Goal: Transaction & Acquisition: Purchase product/service

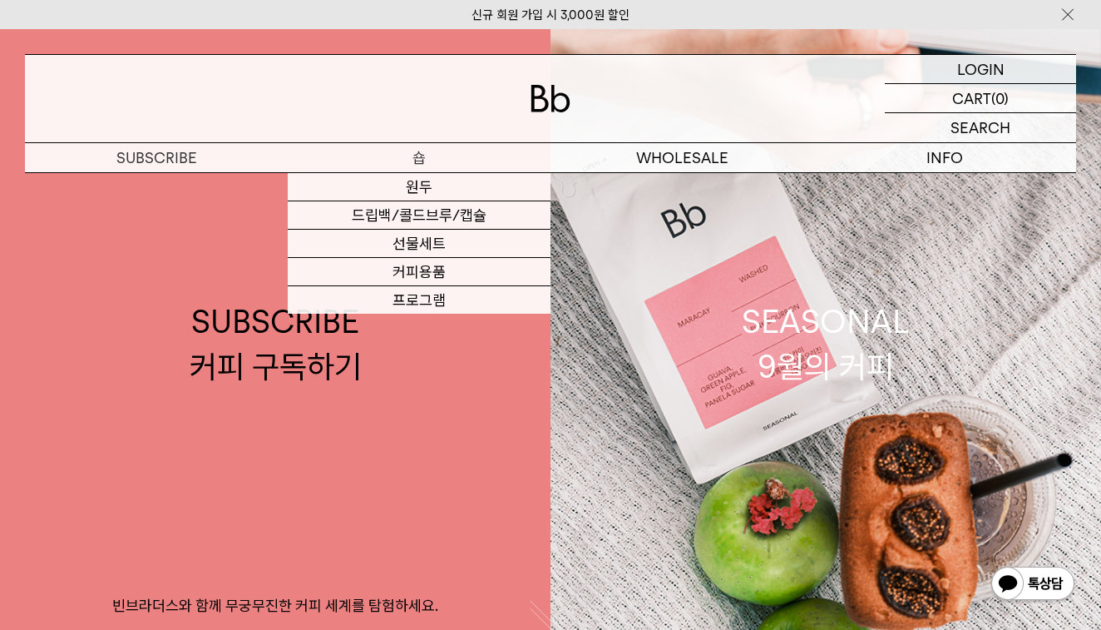
click at [437, 166] on p "숍" at bounding box center [419, 157] width 263 height 29
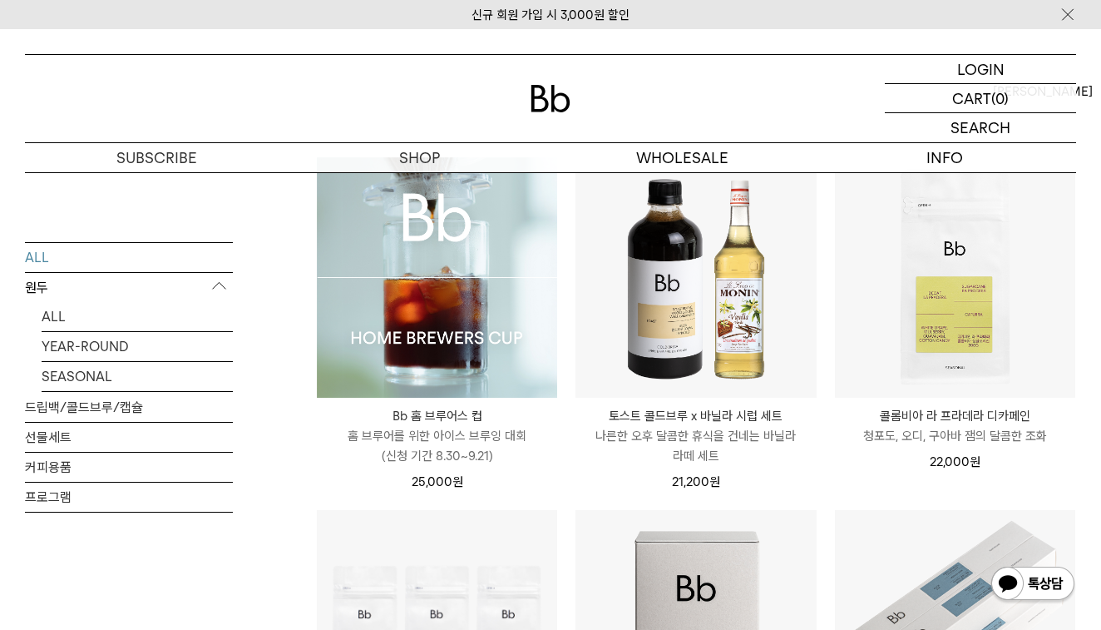
scroll to position [180, 0]
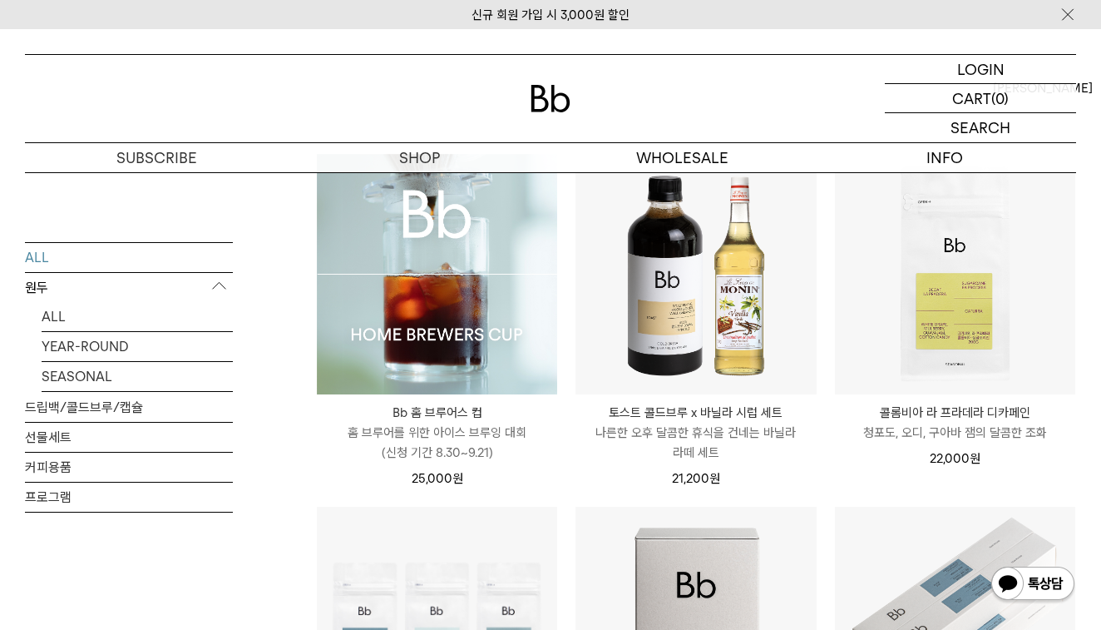
click at [421, 317] on img at bounding box center [437, 274] width 240 height 240
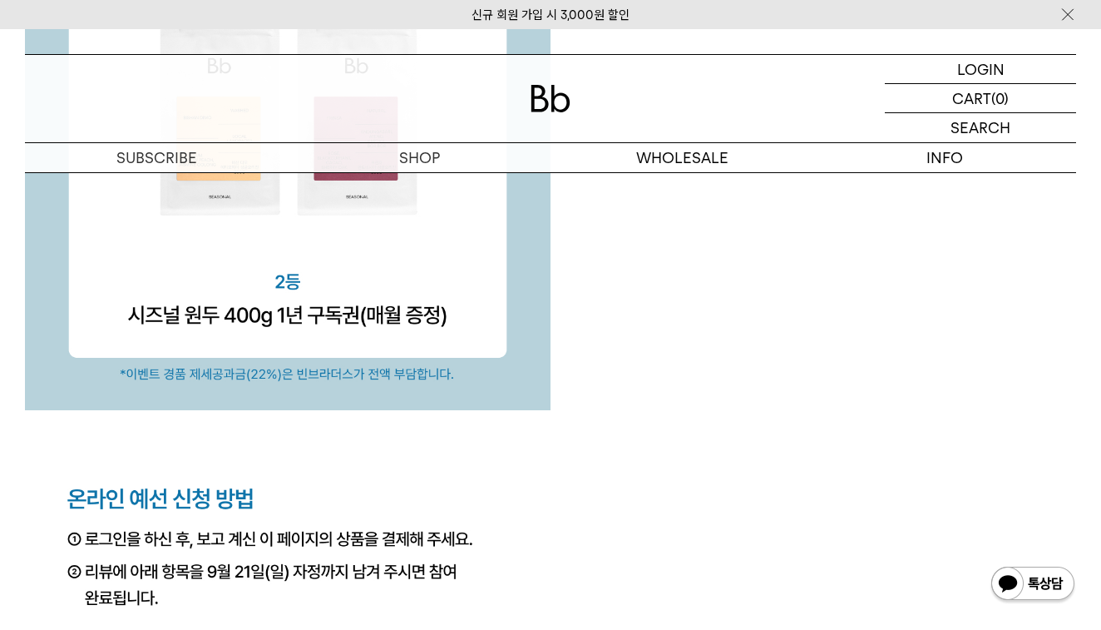
scroll to position [5398, 0]
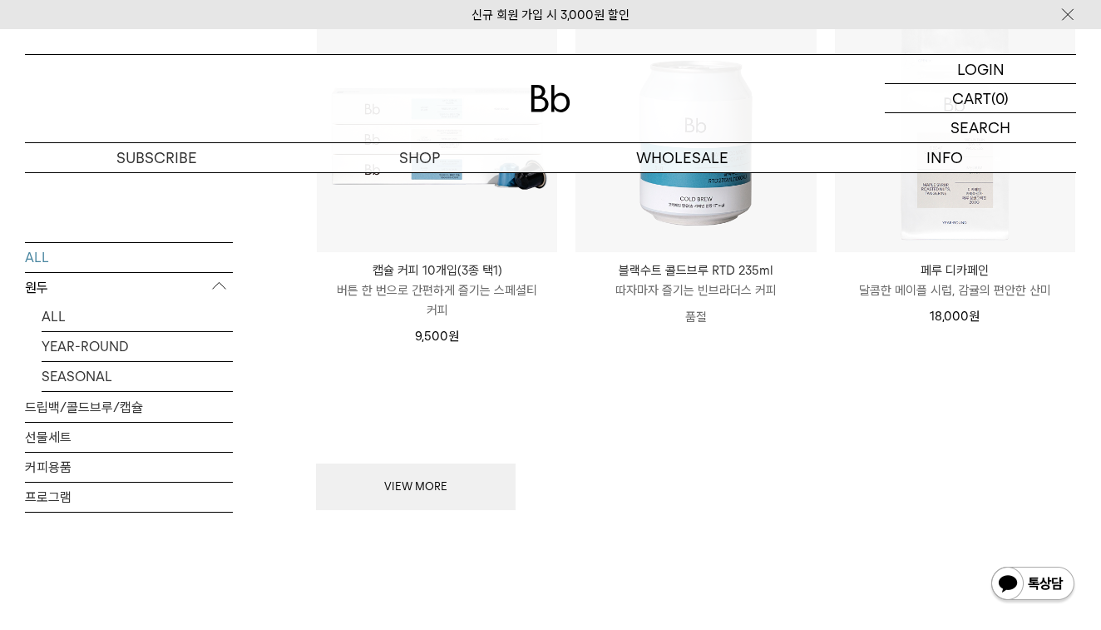
scroll to position [1981, 0]
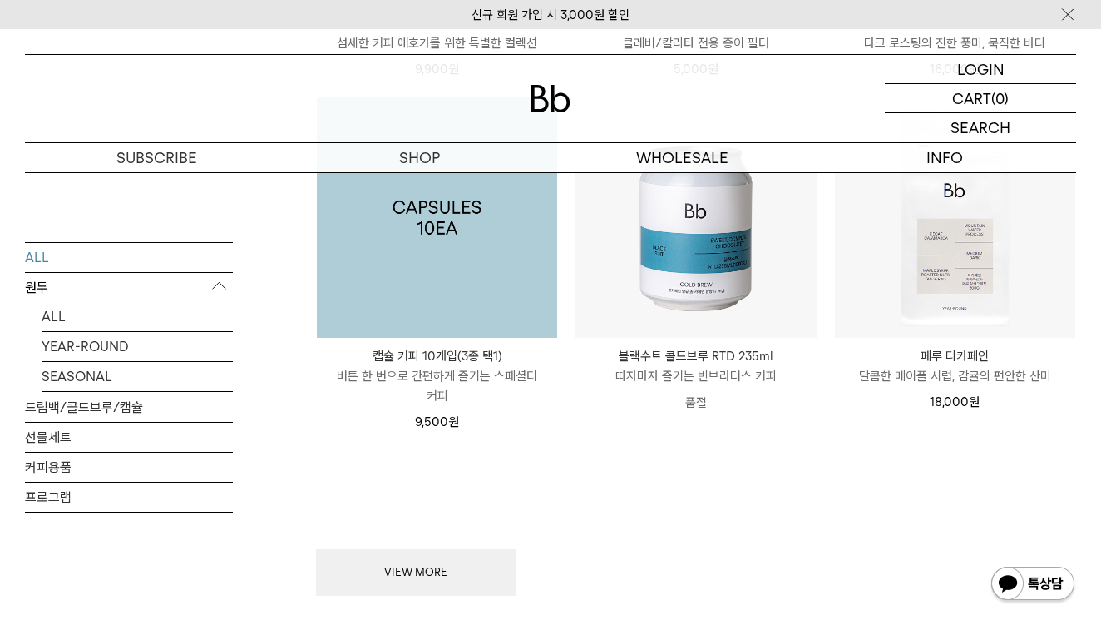
click at [482, 215] on img at bounding box center [437, 217] width 240 height 240
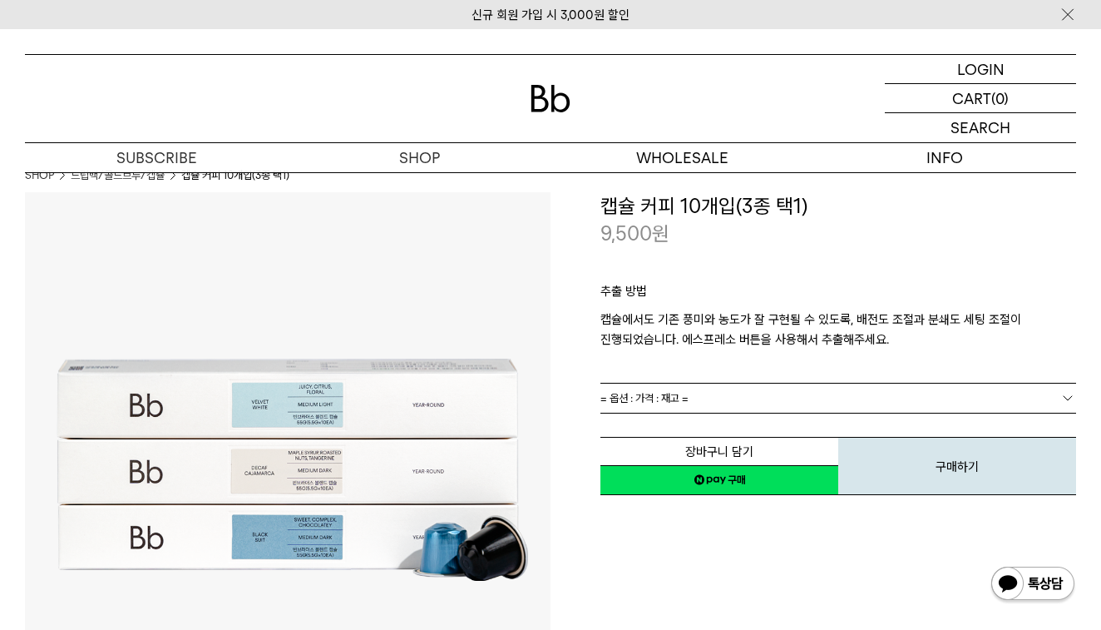
scroll to position [15, 0]
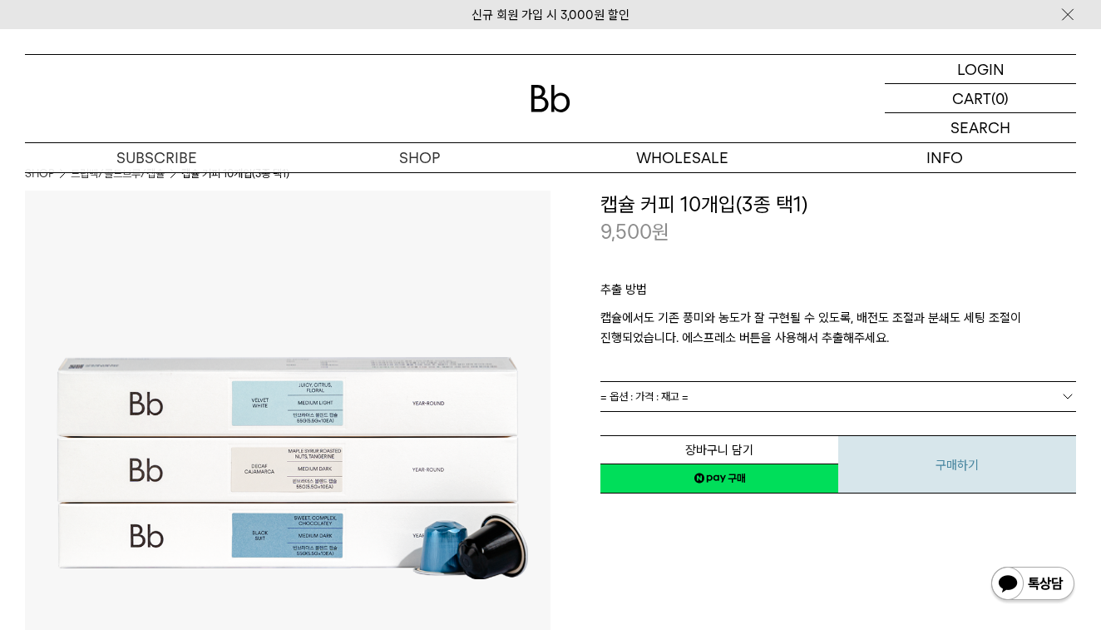
click at [951, 461] on button "구매하기" at bounding box center [958, 464] width 238 height 58
click at [722, 394] on link "= 옵션 : 가격 : 재고 =" at bounding box center [839, 396] width 476 height 29
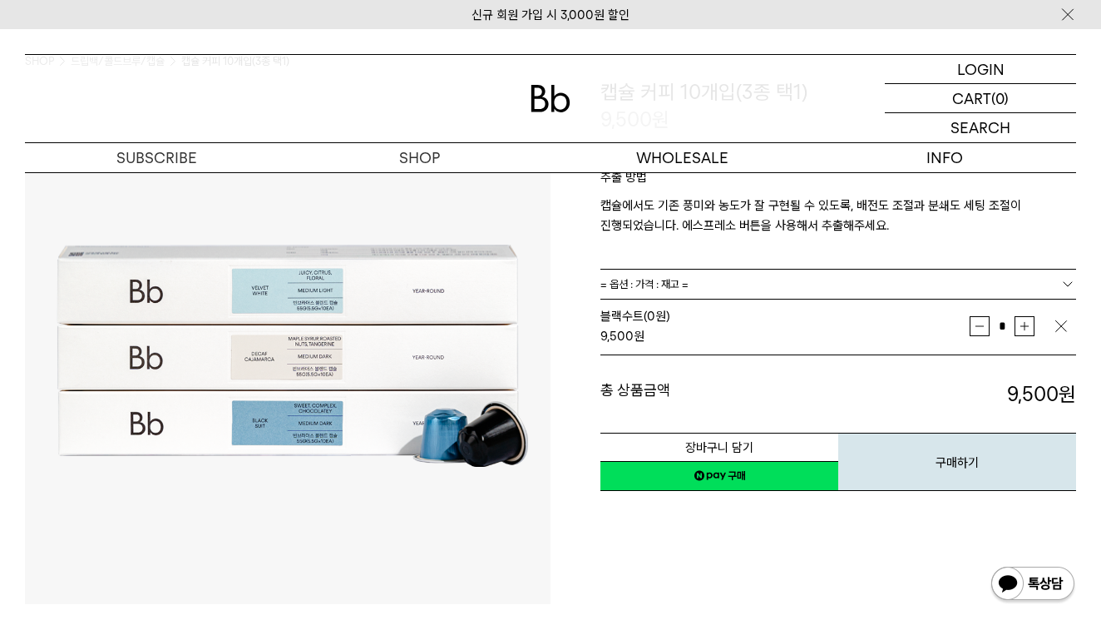
scroll to position [162, 0]
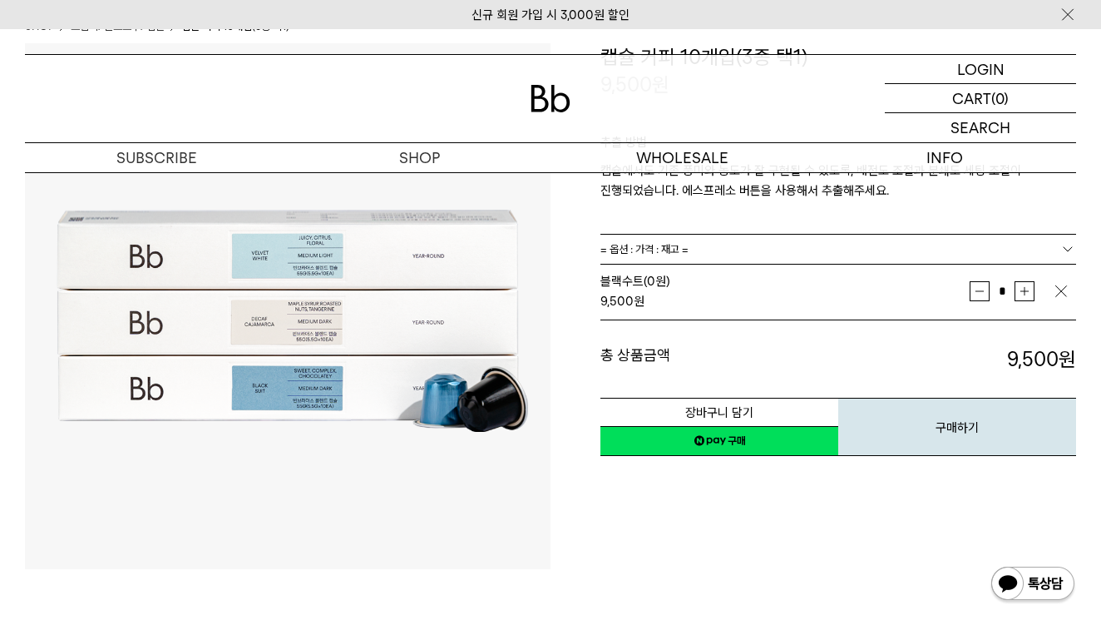
click at [977, 230] on div "추출 방법 캡슐에서도 기존 풍미와 농도가 잘 구현될 수 있도록, 배전도 조절과 분쇄도 세팅 조절이 진행되었습니다. 에스프레소 버튼을 사용해서 …" at bounding box center [839, 166] width 476 height 135
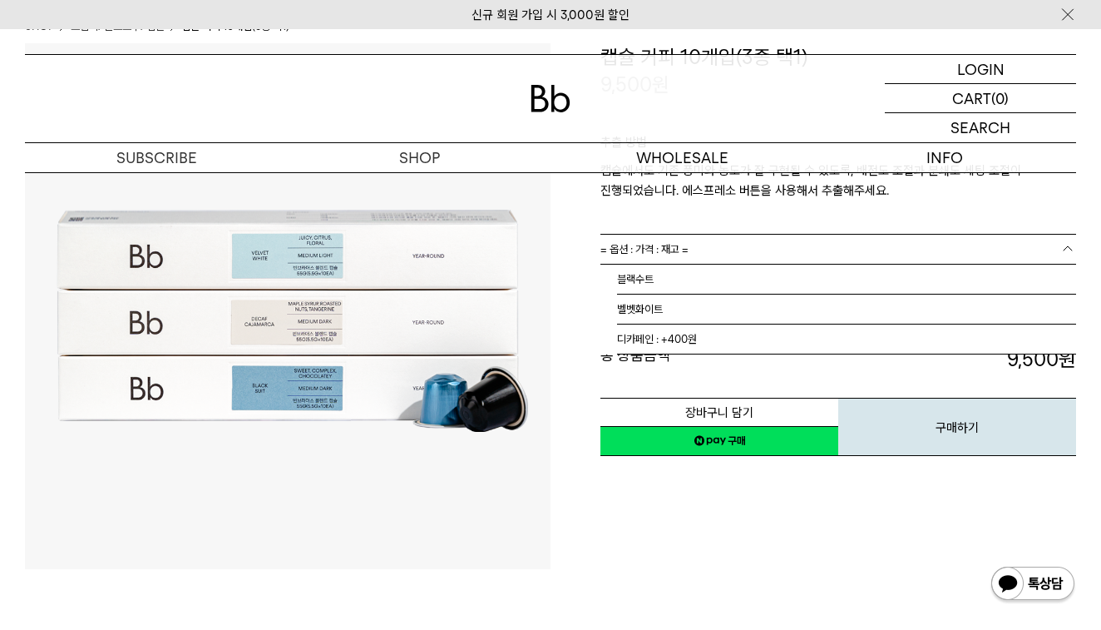
click at [970, 242] on link "= 옵션 : 가격 : 재고 =" at bounding box center [839, 249] width 476 height 29
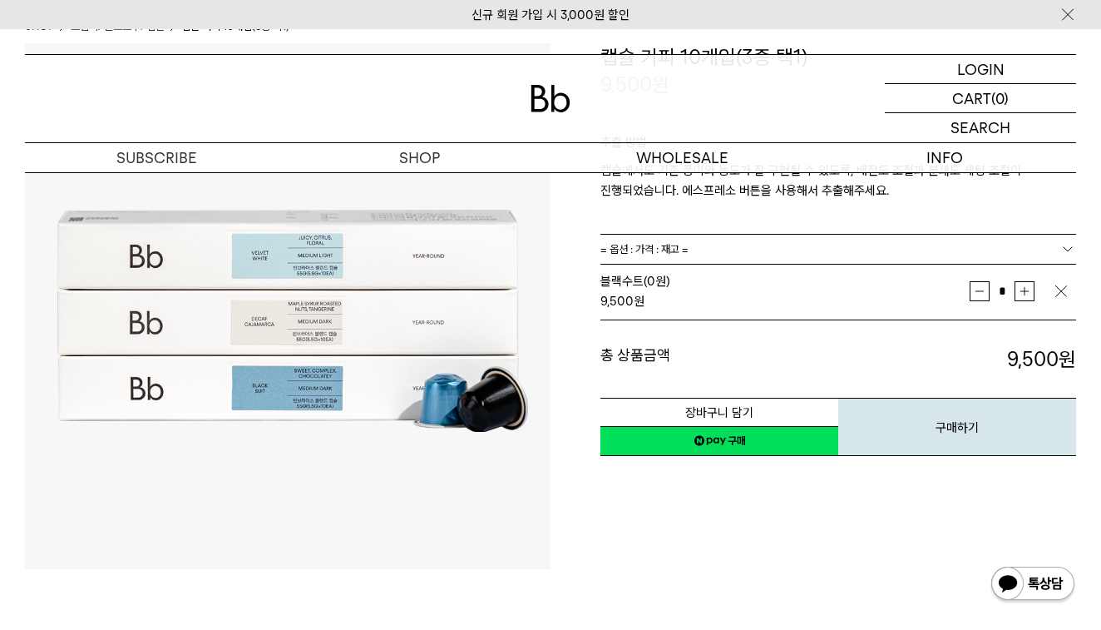
click at [970, 242] on link "= 옵션 : 가격 : 재고 =" at bounding box center [839, 249] width 476 height 29
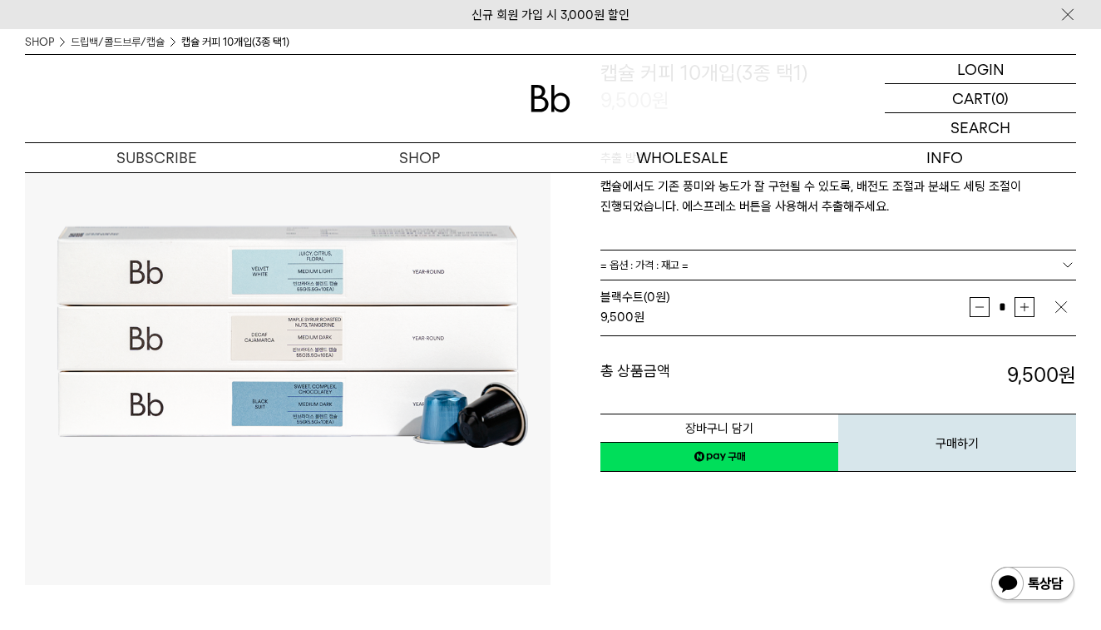
scroll to position [131, 0]
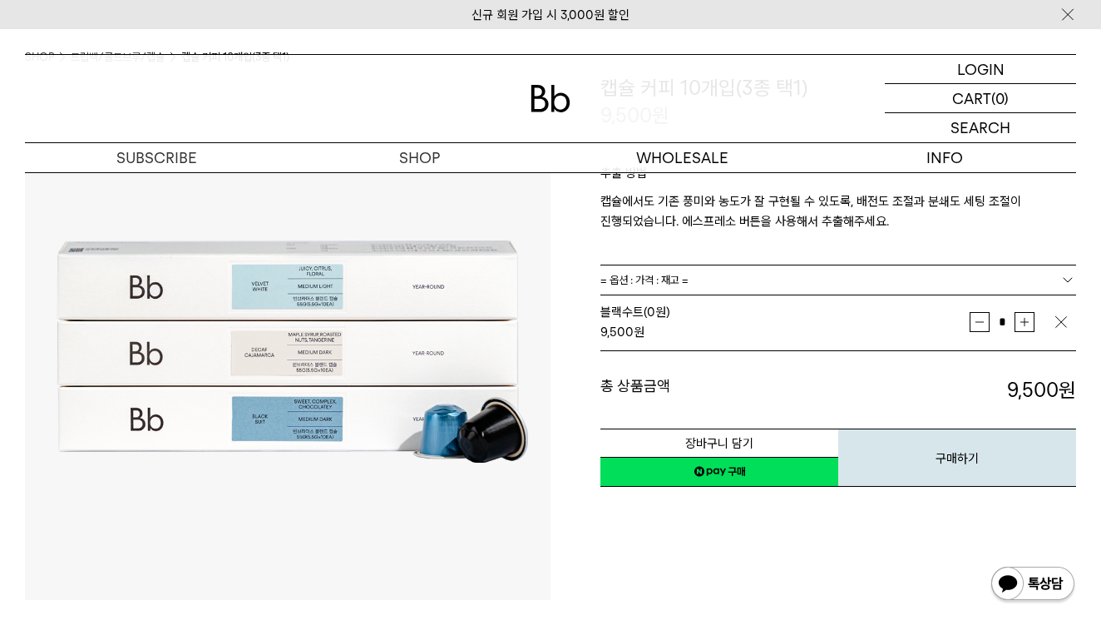
click at [1060, 280] on b at bounding box center [1068, 279] width 17 height 17
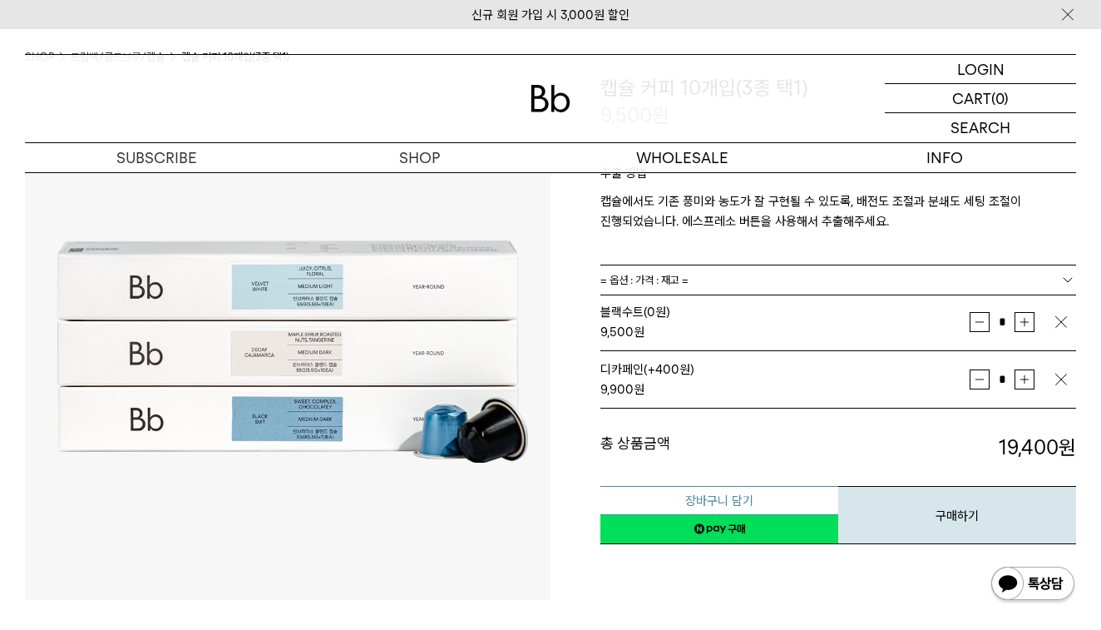
click at [730, 500] on button "장바구니 담기" at bounding box center [720, 500] width 238 height 29
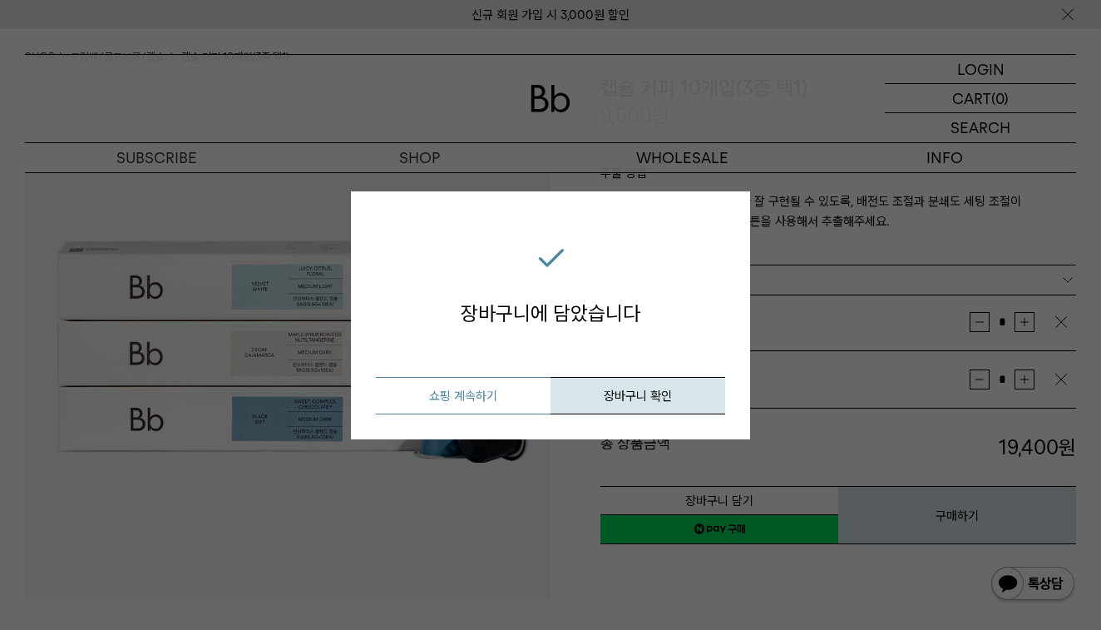
click at [477, 390] on button "쇼핑 계속하기" at bounding box center [463, 395] width 175 height 37
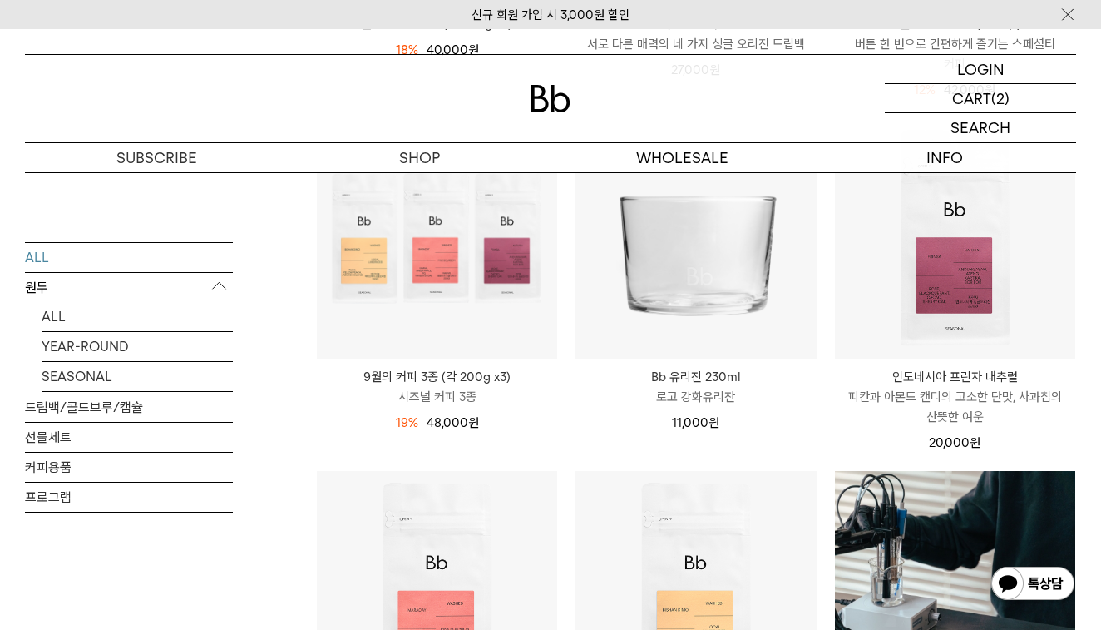
scroll to position [910, 0]
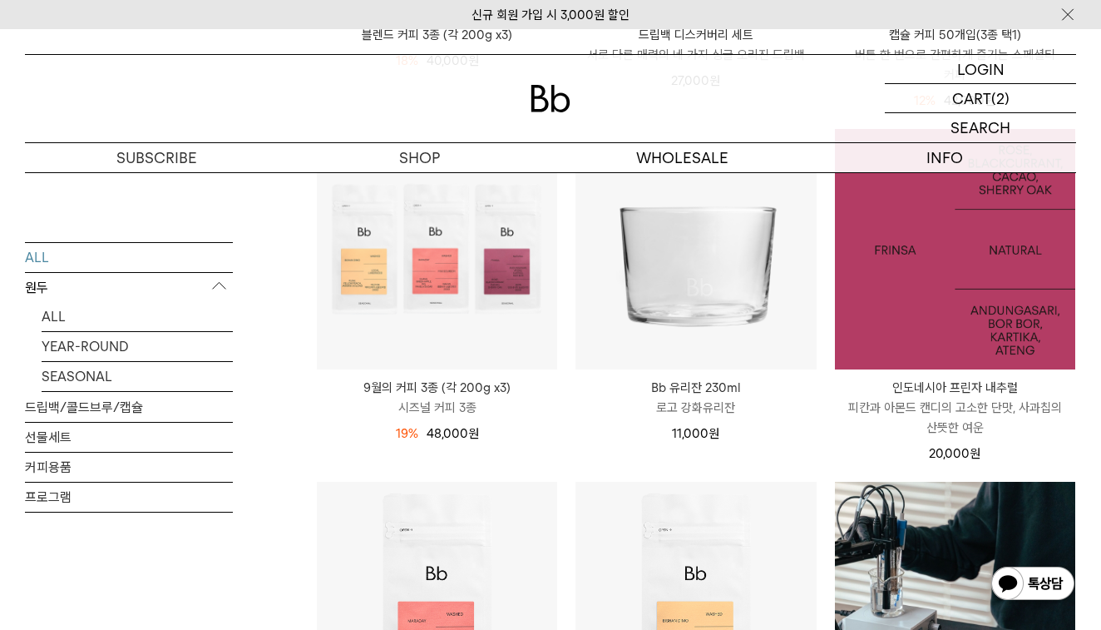
click at [988, 241] on img at bounding box center [955, 249] width 240 height 240
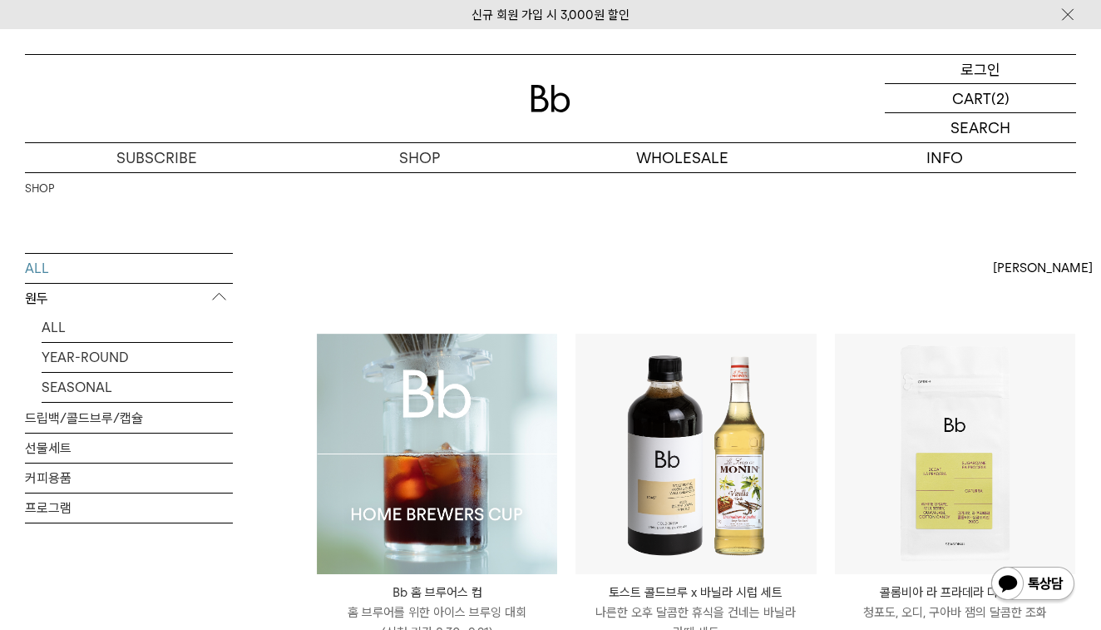
click at [978, 72] on p "로그인" at bounding box center [981, 69] width 40 height 28
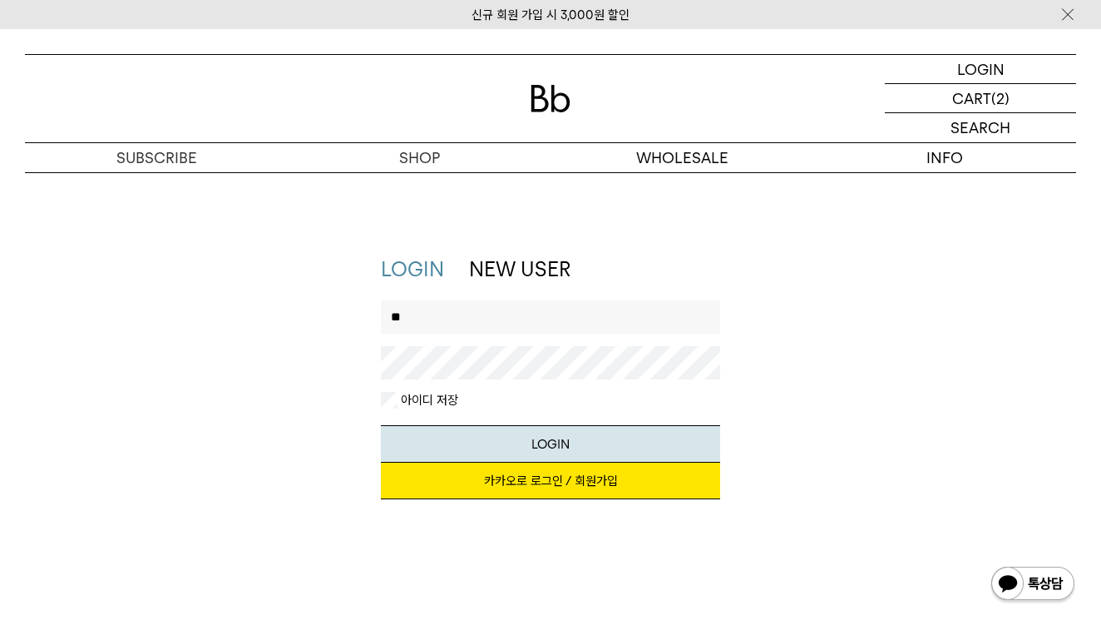
type input "*"
type input "******"
click at [491, 447] on button "LOGIN" at bounding box center [550, 443] width 339 height 37
click at [534, 483] on link "카카오로 로그인 / 회원가입" at bounding box center [550, 481] width 339 height 37
click at [497, 482] on link "카카오로 로그인 / 회원가입" at bounding box center [550, 481] width 339 height 37
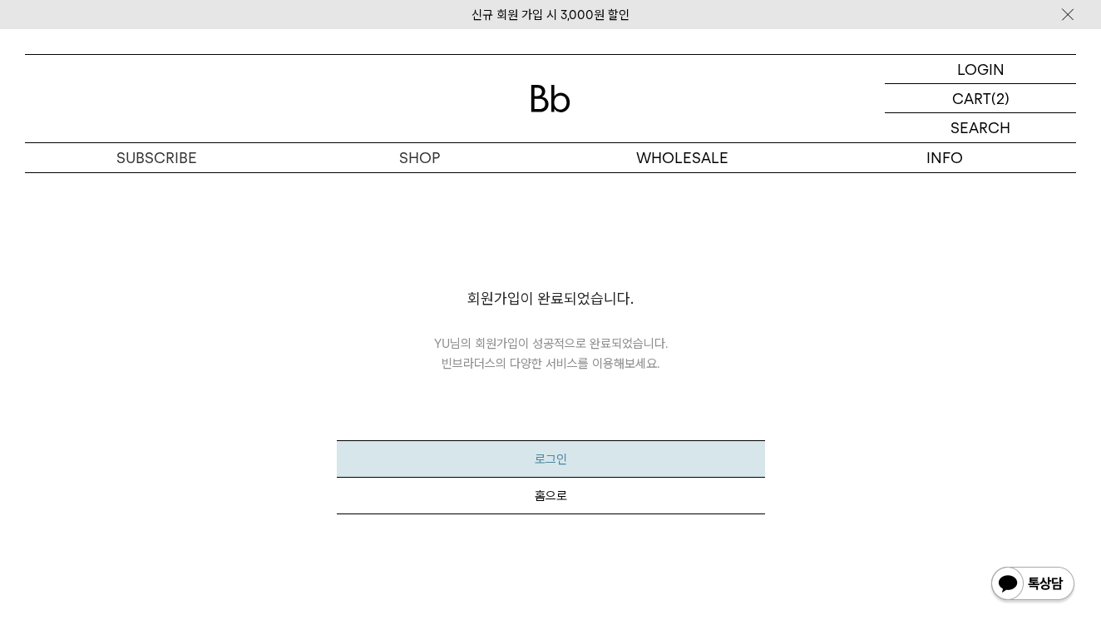
click at [546, 467] on button "로그인" at bounding box center [551, 458] width 428 height 37
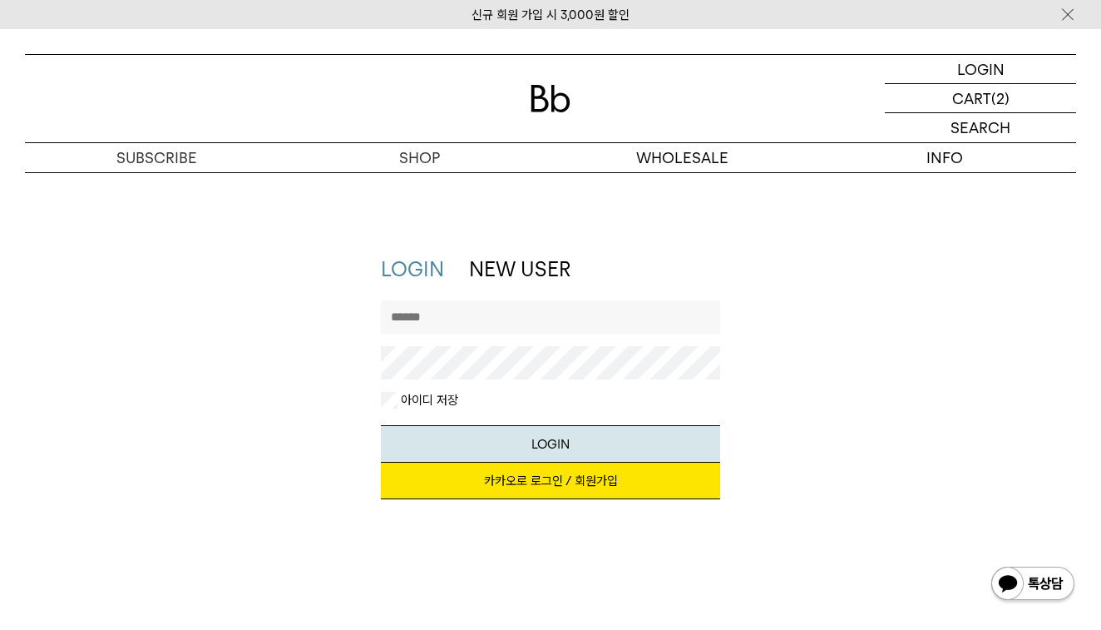
click at [539, 484] on link "카카오로 로그인 / 회원가입" at bounding box center [550, 481] width 339 height 37
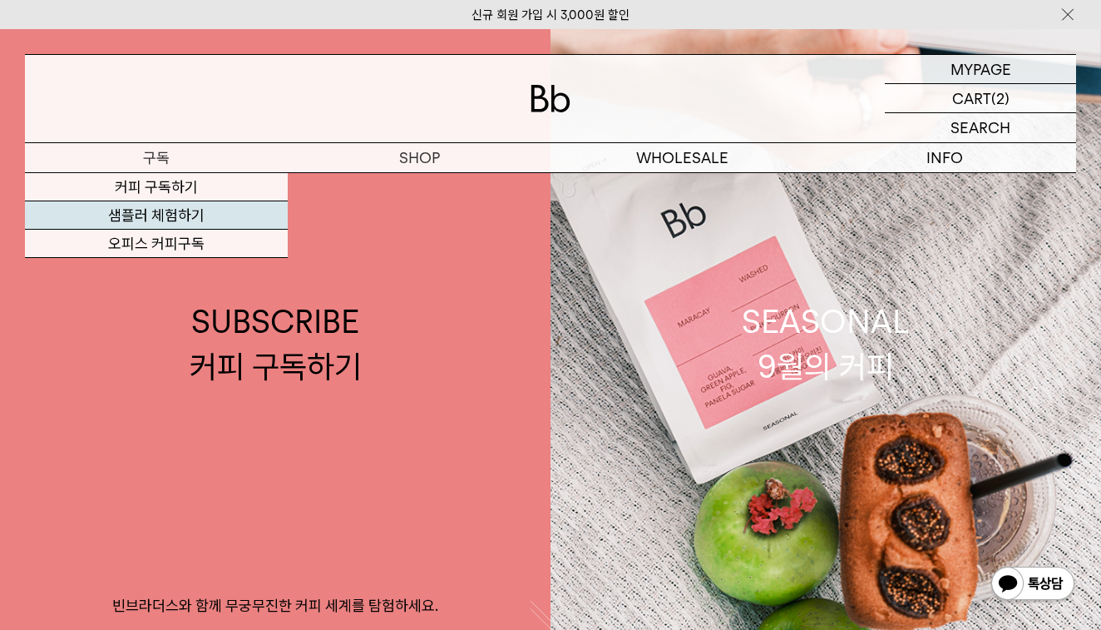
click at [111, 211] on link "샘플러 체험하기" at bounding box center [156, 215] width 263 height 28
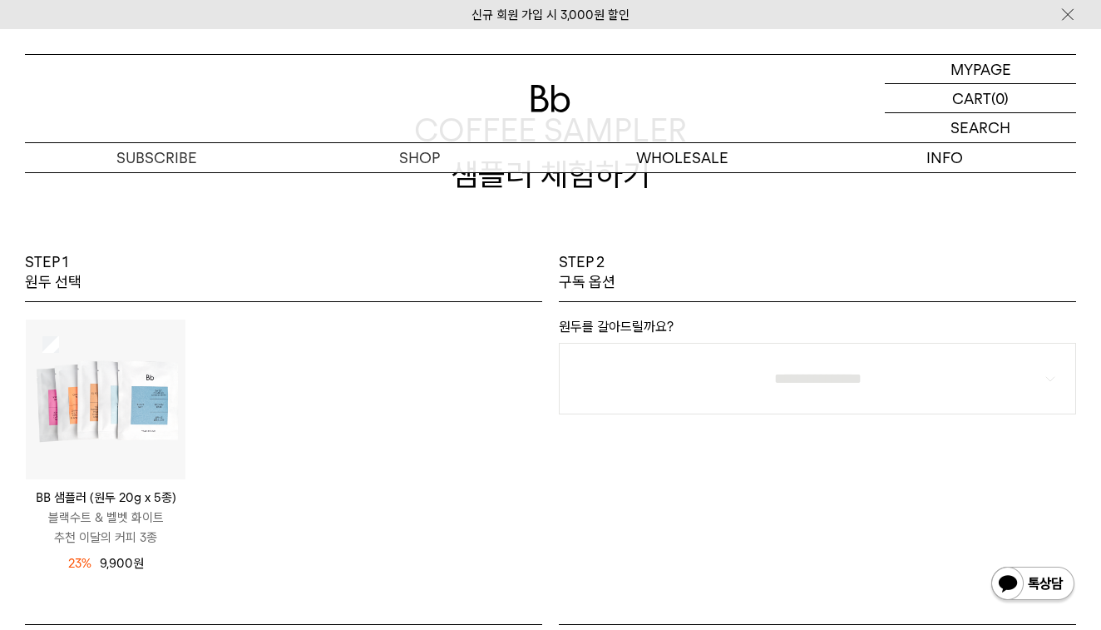
scroll to position [198, 0]
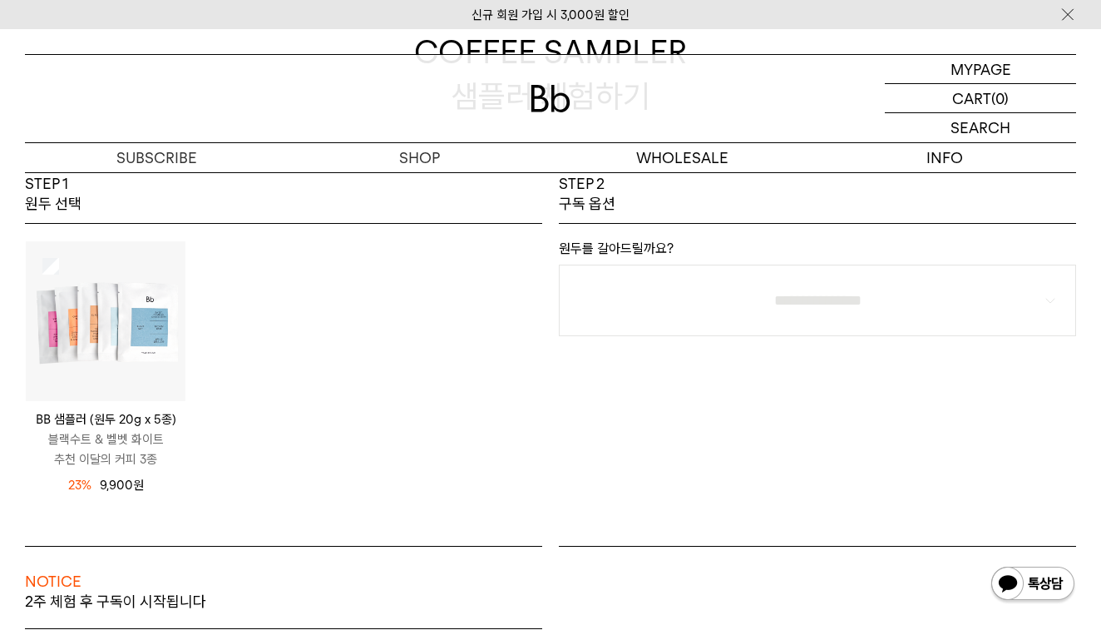
click at [112, 309] on img at bounding box center [106, 321] width 160 height 160
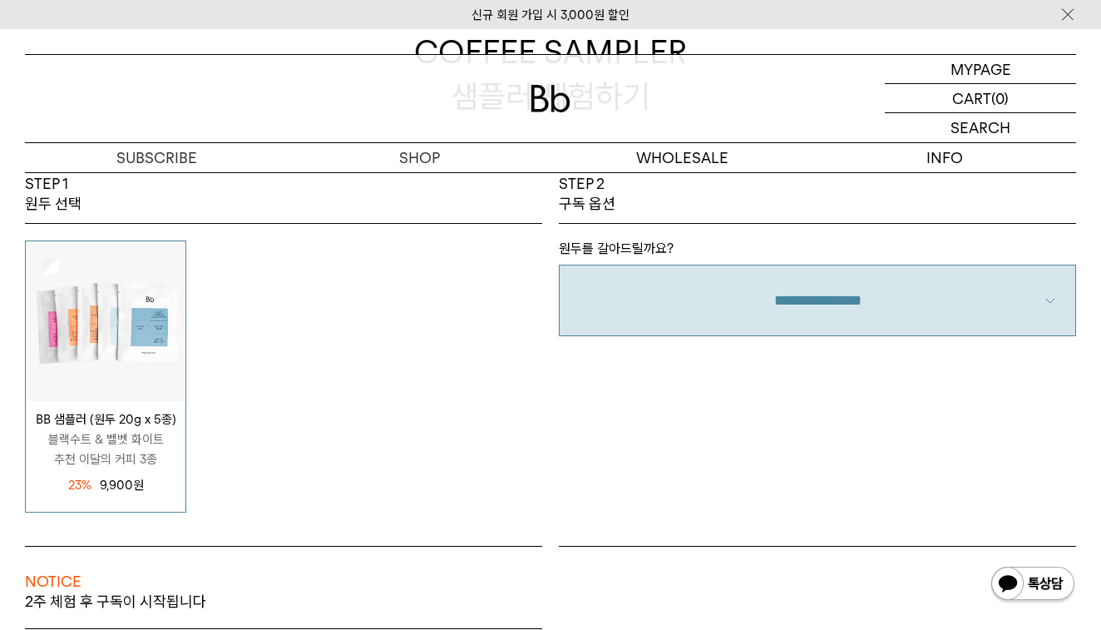
select select "**"
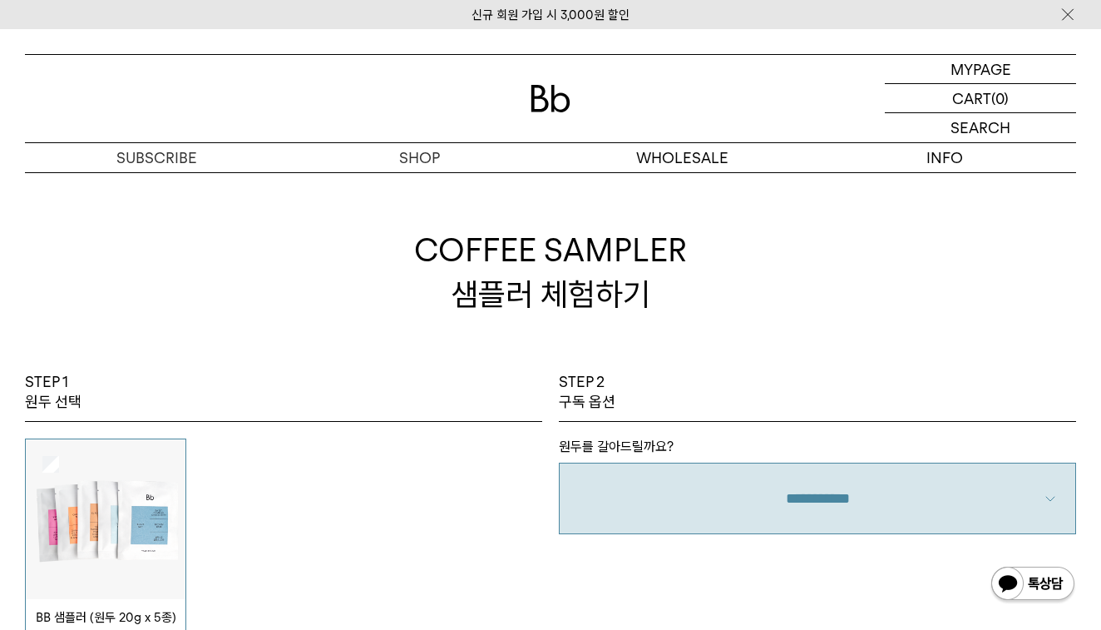
scroll to position [0, 0]
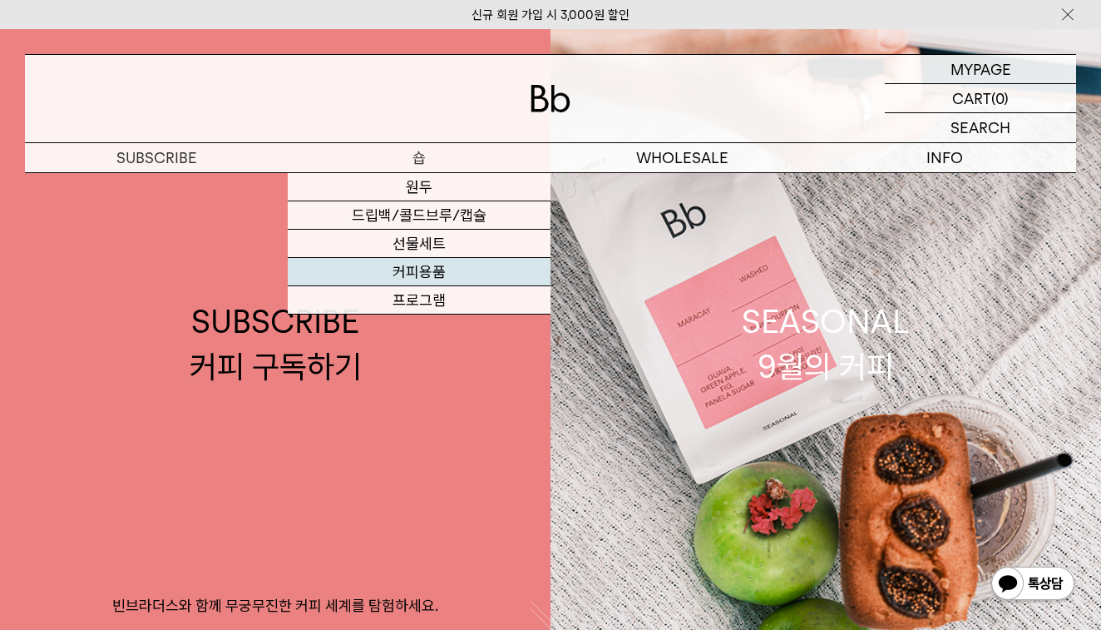
click at [428, 275] on link "커피용품" at bounding box center [419, 272] width 263 height 28
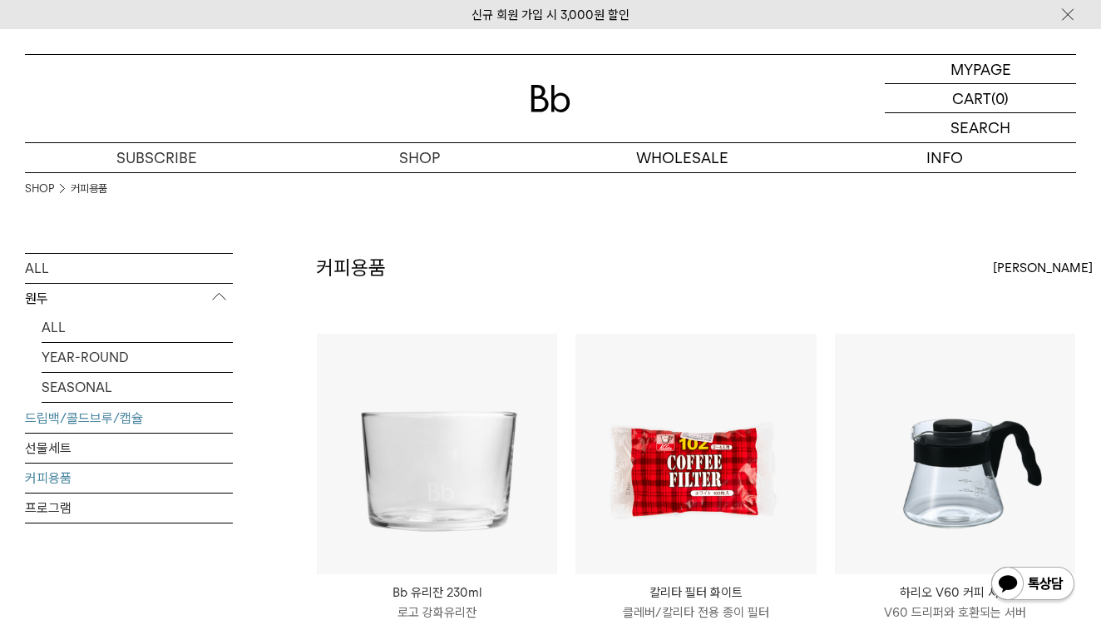
click at [62, 418] on link "드립백/콜드브루/캡슐" at bounding box center [129, 417] width 208 height 29
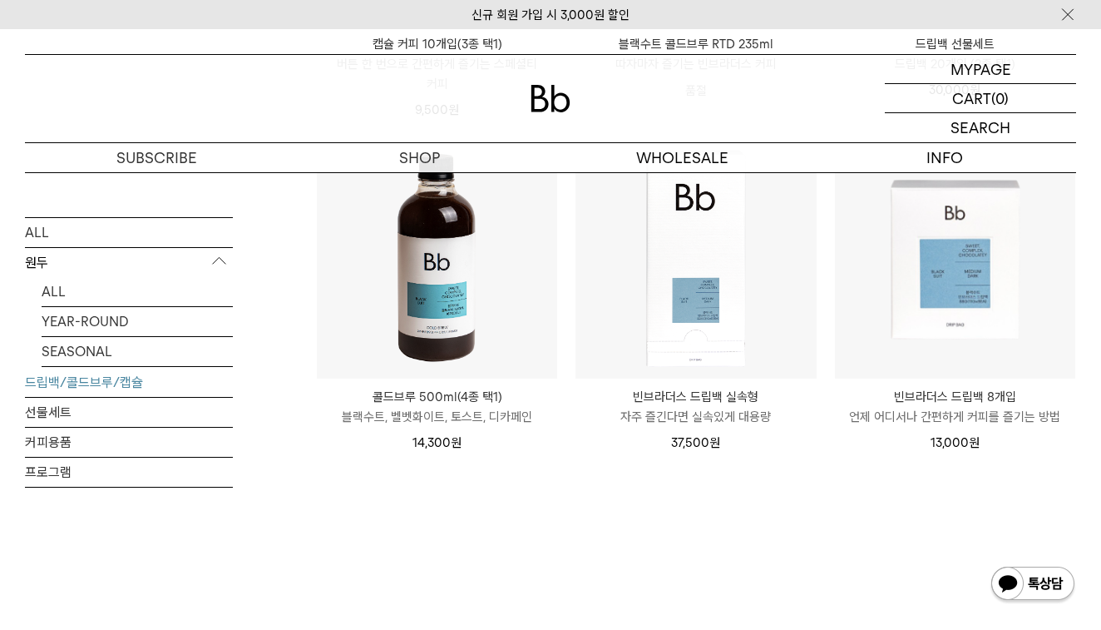
scroll to position [917, 0]
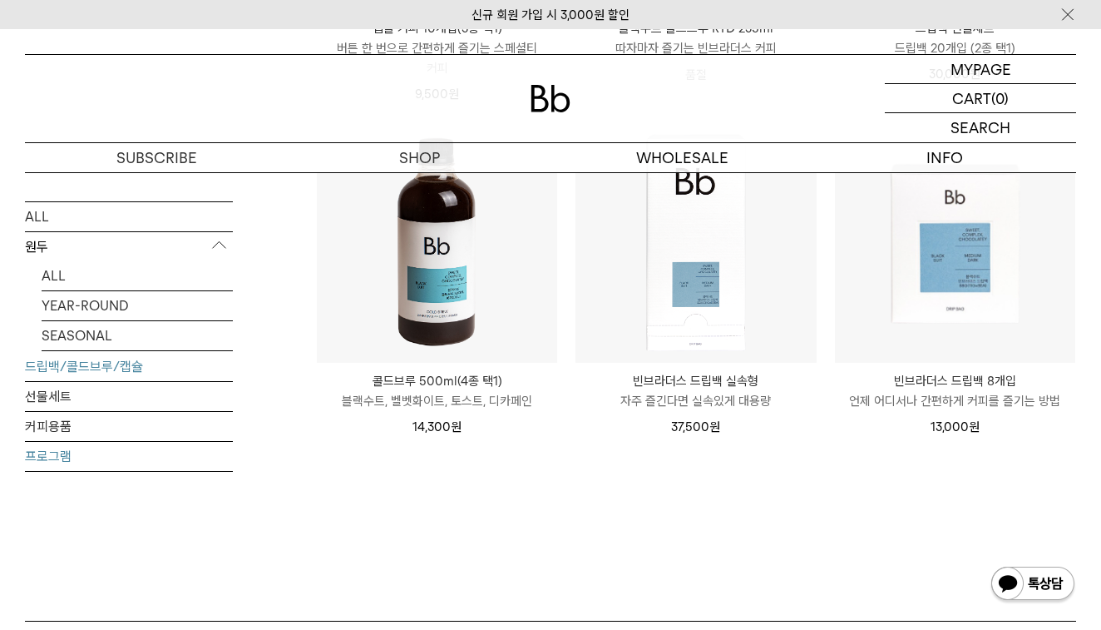
click at [167, 448] on link "프로그램" at bounding box center [129, 455] width 208 height 29
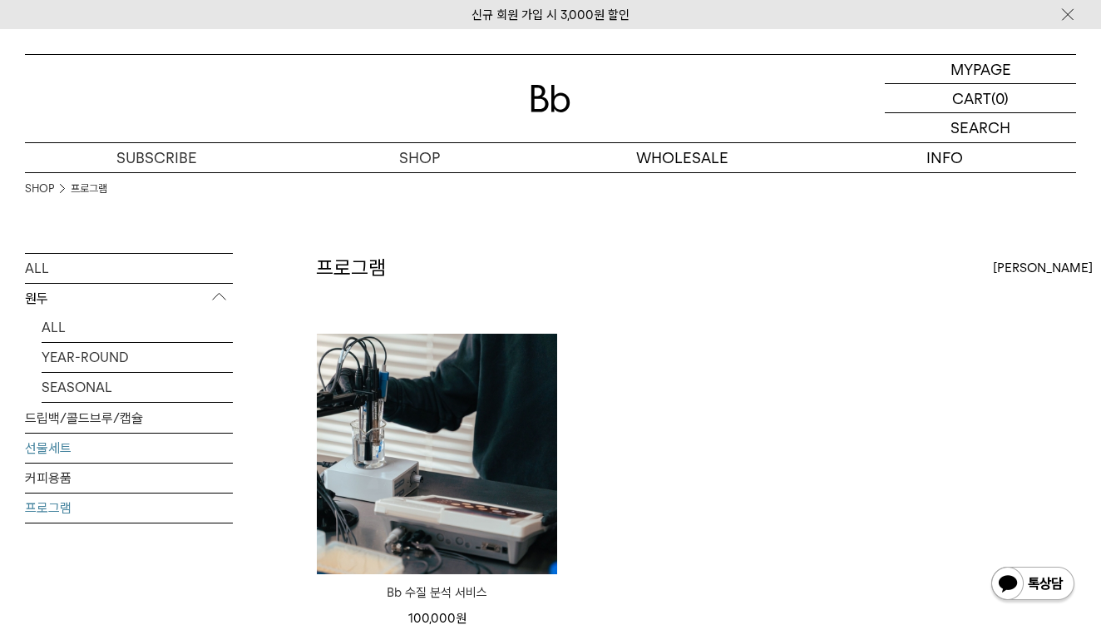
click at [60, 453] on link "선물세트" at bounding box center [129, 447] width 208 height 29
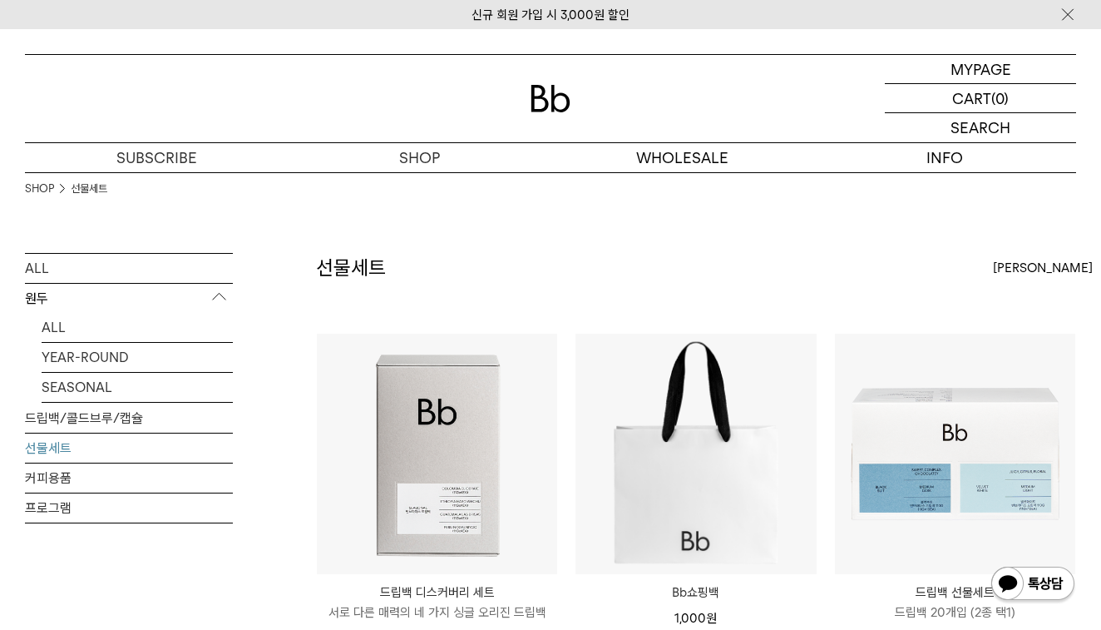
click at [67, 291] on p "원두" at bounding box center [129, 299] width 208 height 30
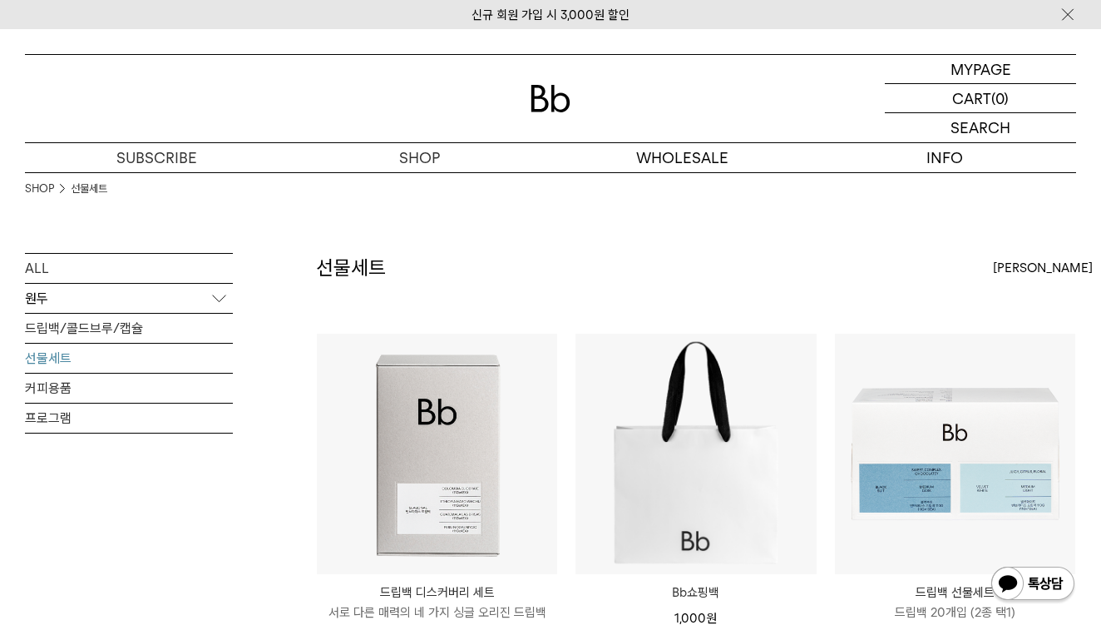
click at [67, 291] on p "원두" at bounding box center [129, 299] width 208 height 30
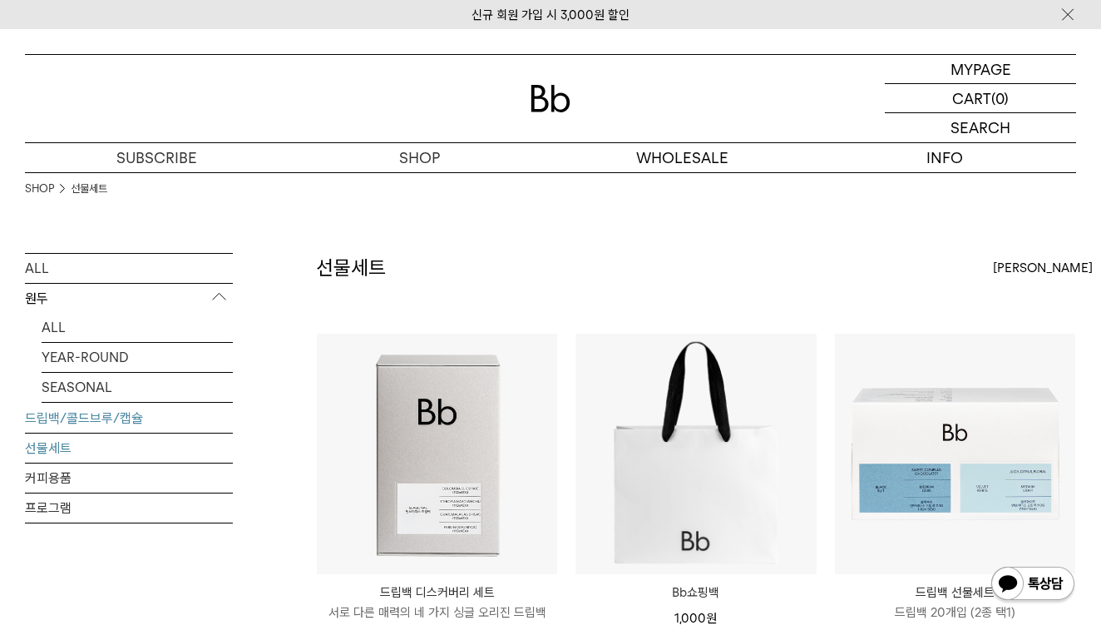
click at [65, 418] on link "드립백/콜드브루/캡슐" at bounding box center [129, 417] width 208 height 29
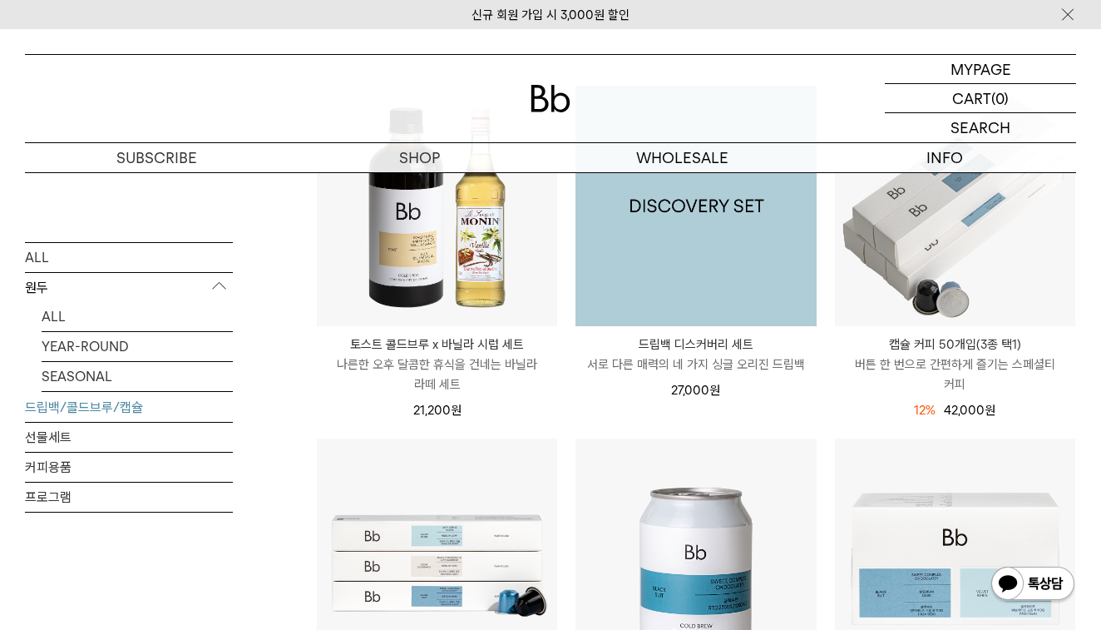
scroll to position [317, 0]
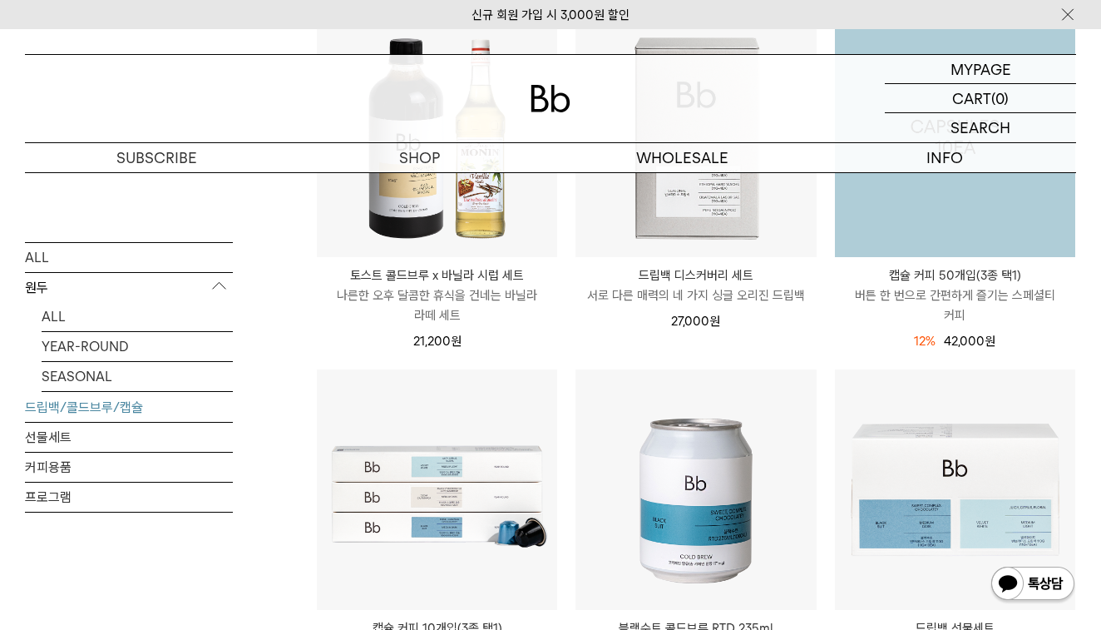
click at [987, 202] on img at bounding box center [955, 137] width 240 height 240
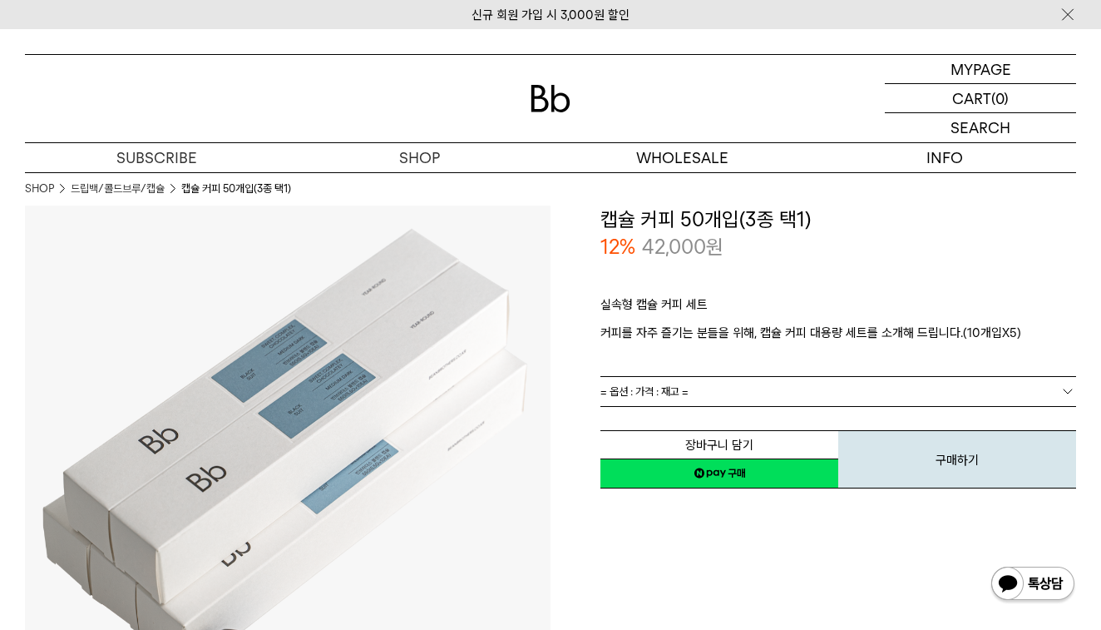
click at [745, 393] on link "= 옵션 : 가격 : 재고 =" at bounding box center [839, 391] width 476 height 29
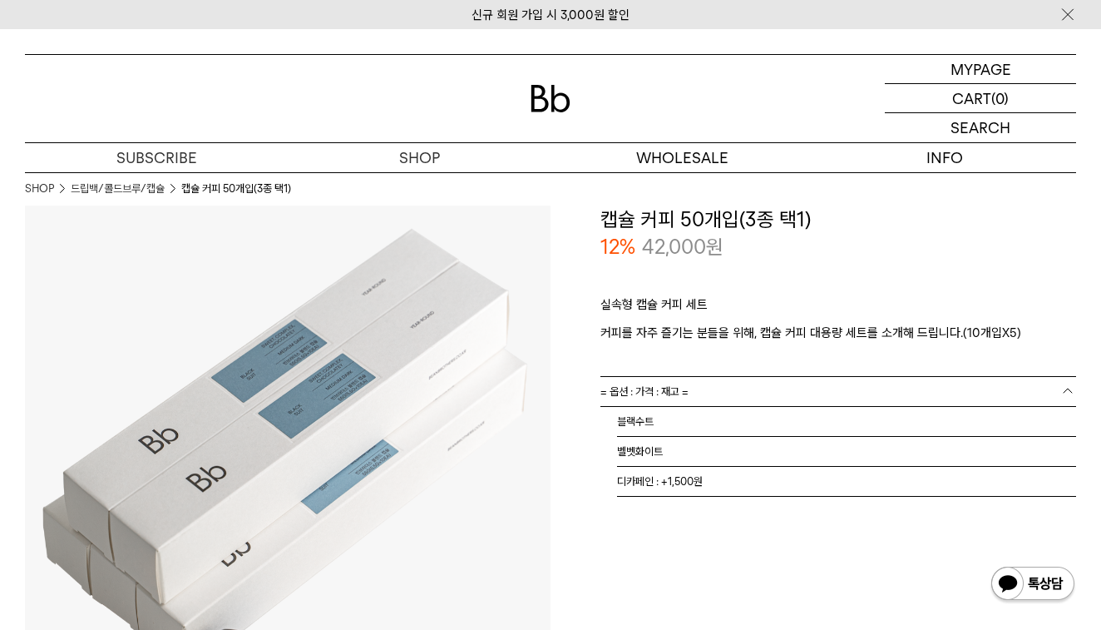
click at [959, 248] on div "12% 42,000 원" at bounding box center [839, 247] width 476 height 28
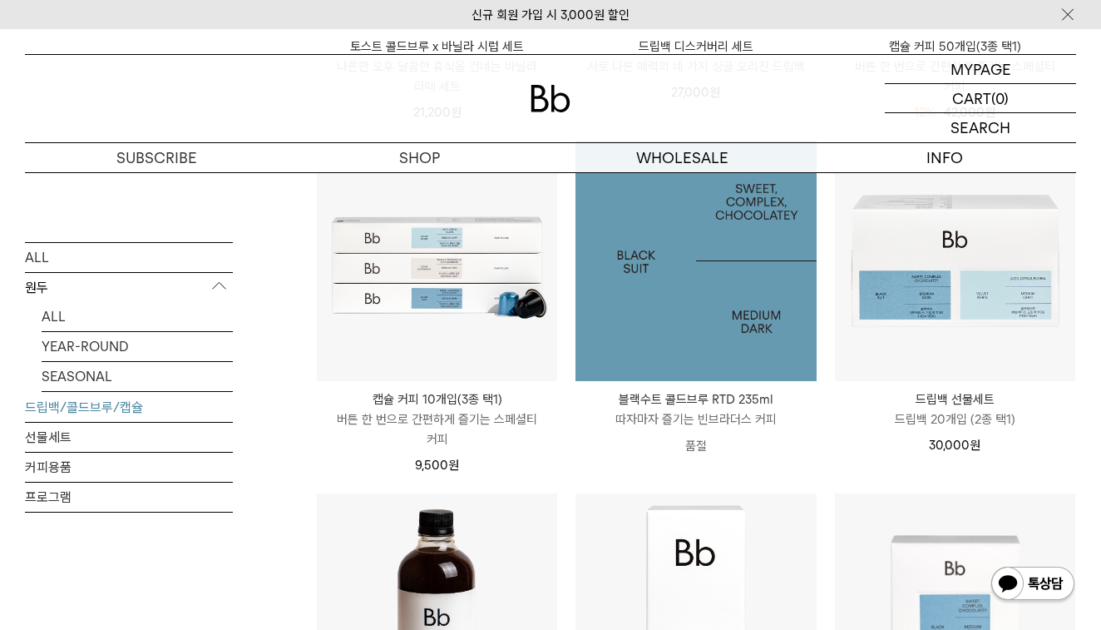
scroll to position [574, 0]
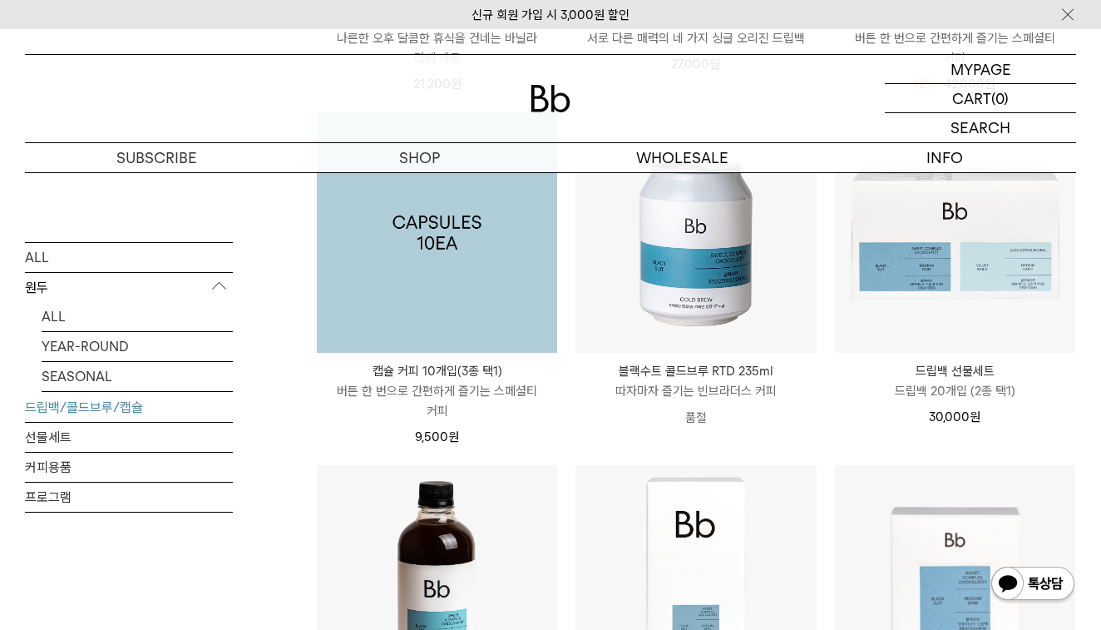
click at [434, 252] on img at bounding box center [437, 232] width 240 height 240
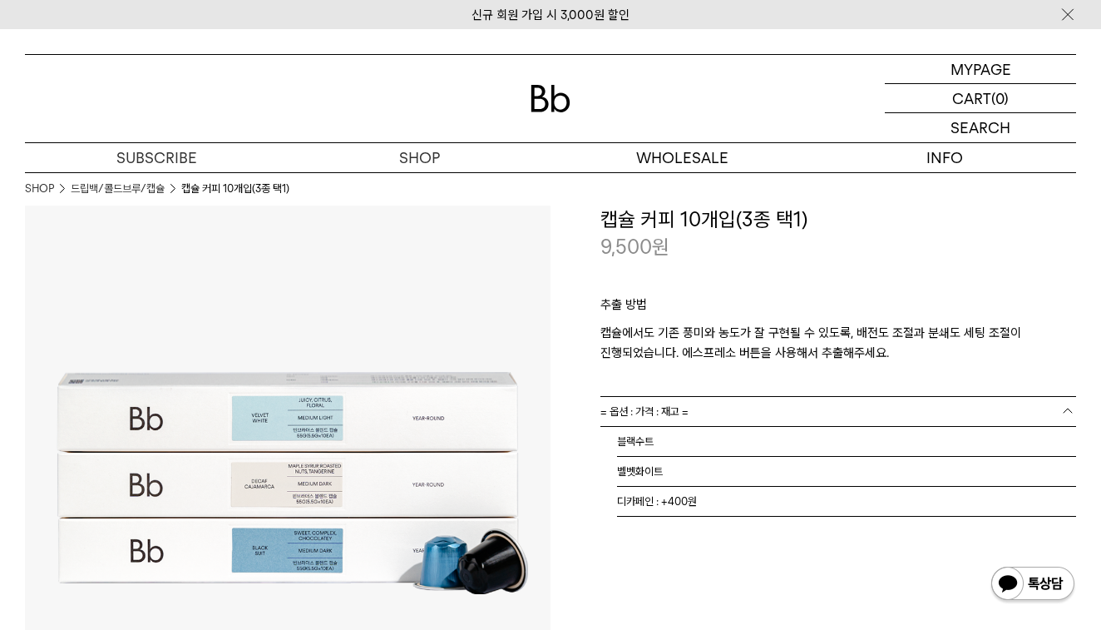
click at [894, 409] on link "= 옵션 : 가격 : 재고 =" at bounding box center [839, 411] width 476 height 29
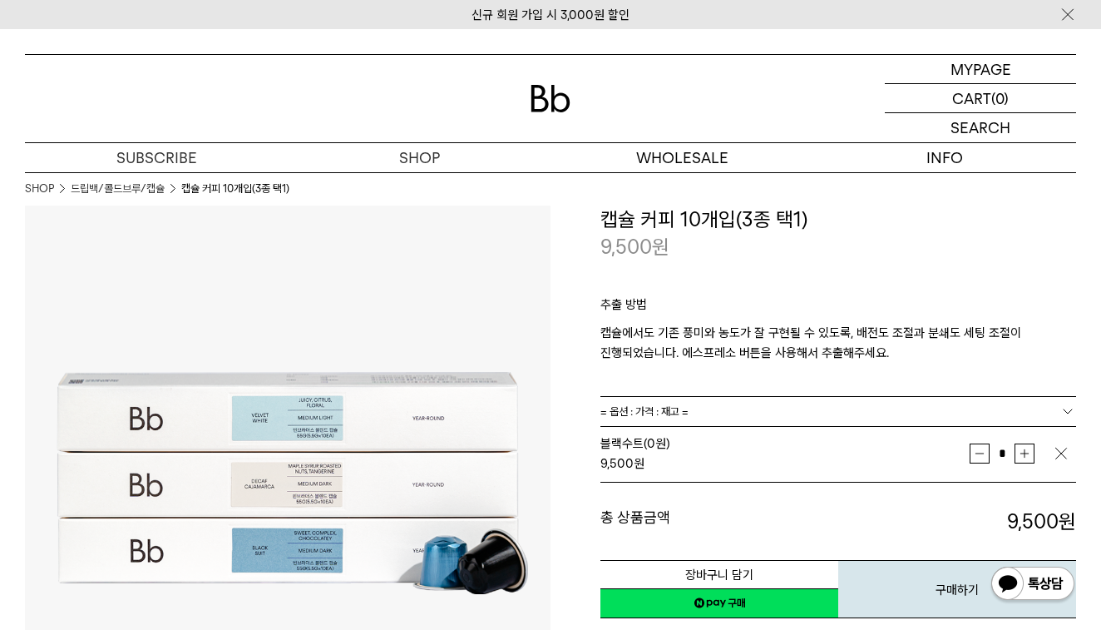
click at [1052, 408] on link "= 옵션 : 가격 : 재고 =" at bounding box center [839, 411] width 476 height 29
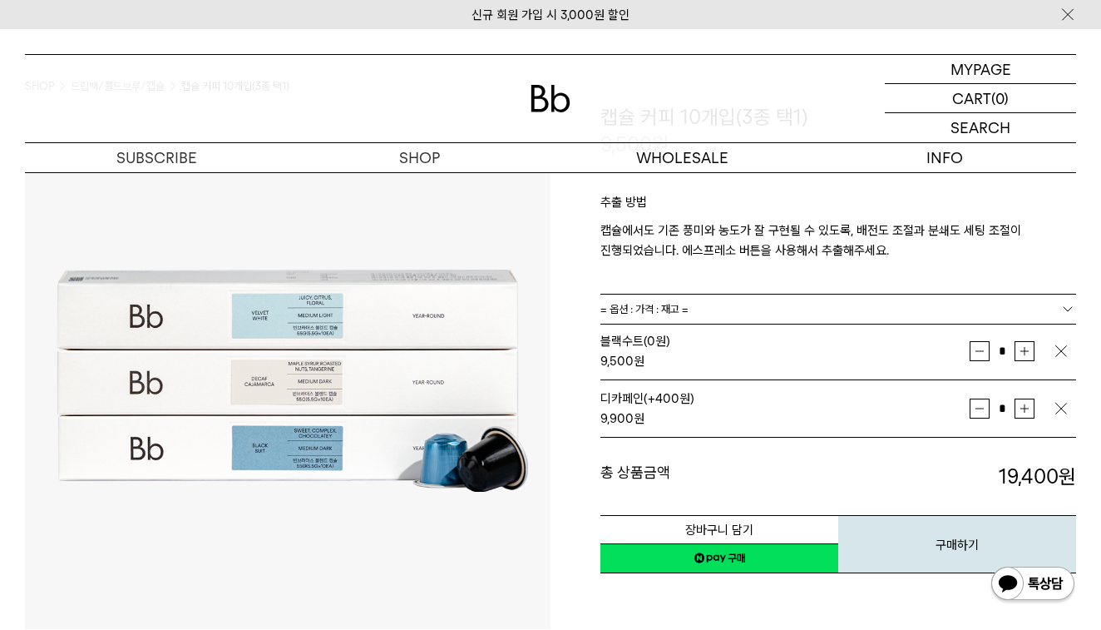
scroll to position [109, 0]
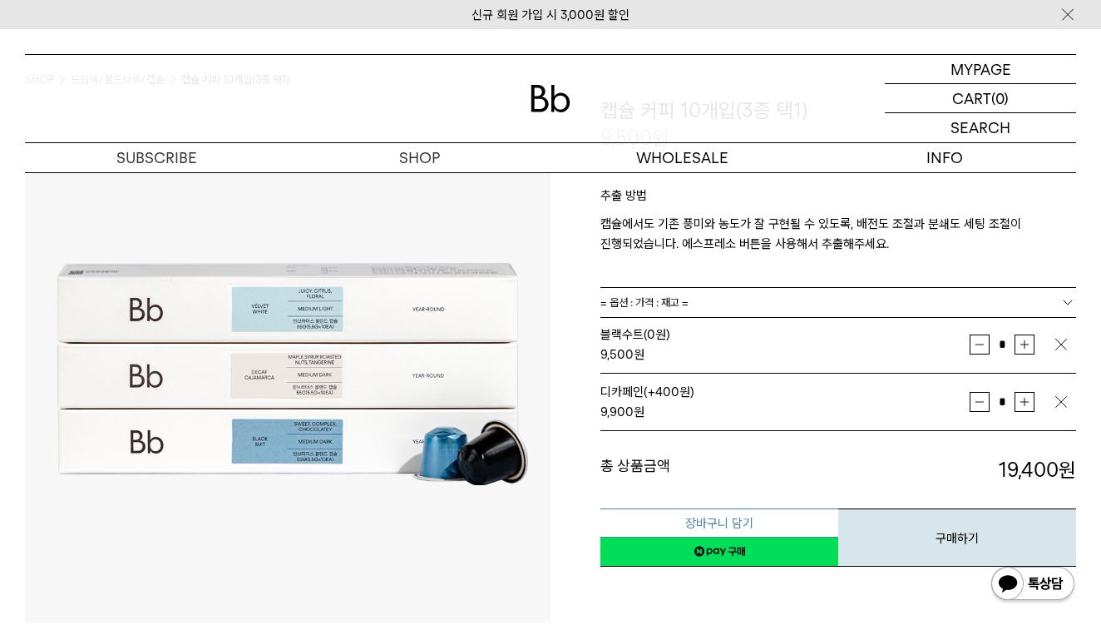
click at [782, 518] on button "장바구니 담기" at bounding box center [720, 522] width 238 height 29
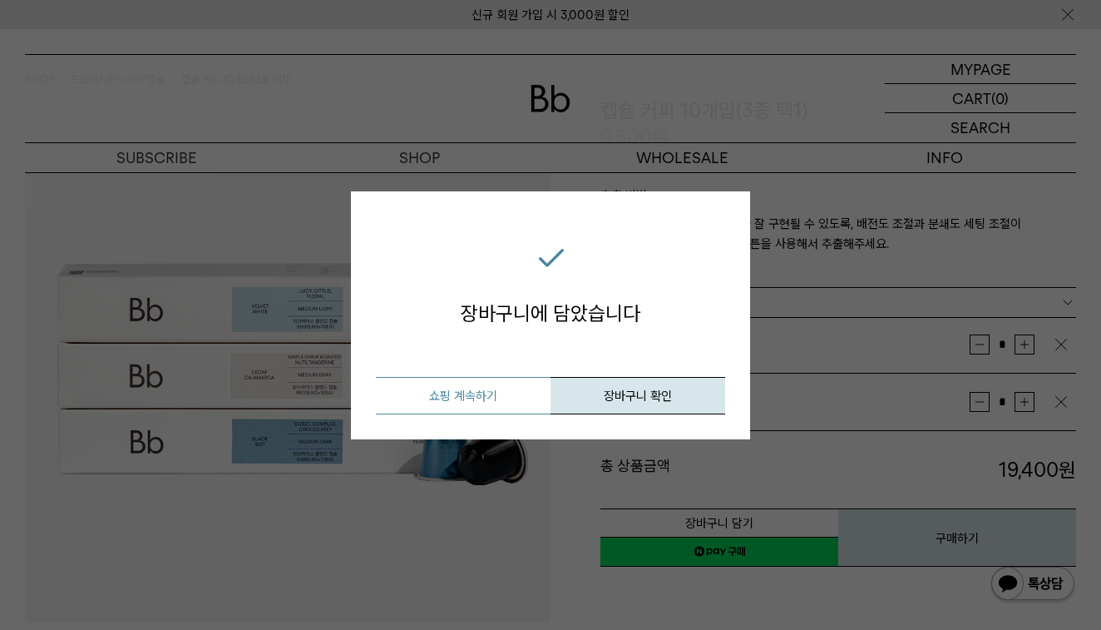
click at [480, 396] on button "쇼핑 계속하기" at bounding box center [463, 395] width 175 height 37
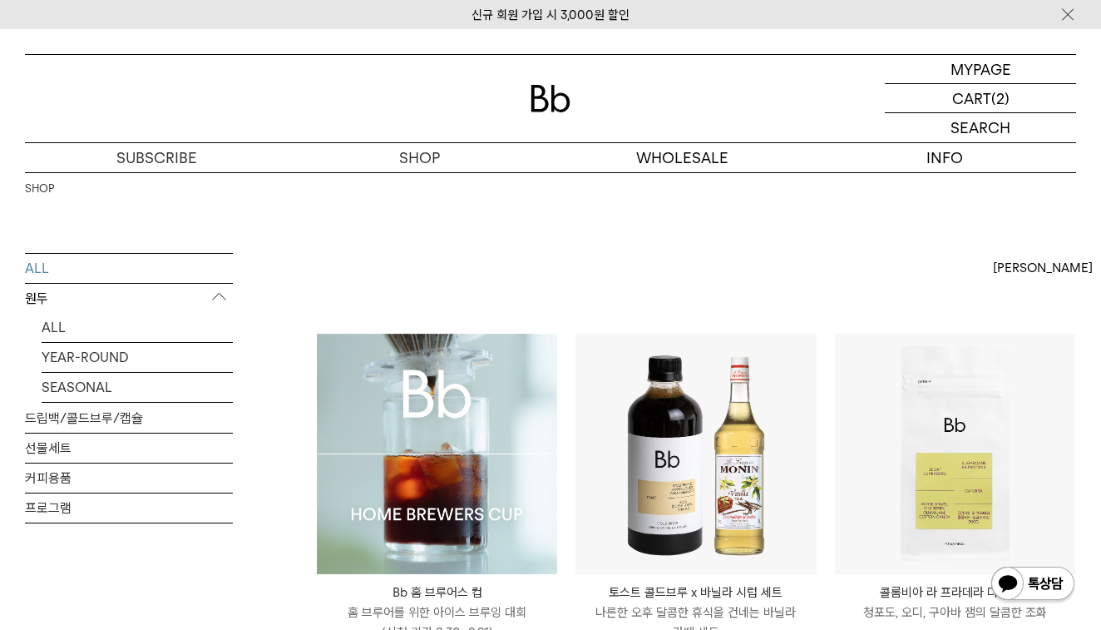
click at [819, 18] on div "신규 회원 가입 시 3,000원 할인" at bounding box center [550, 14] width 1101 height 29
click at [620, 17] on link "신규 회원 가입 시 3,000원 할인" at bounding box center [551, 14] width 158 height 15
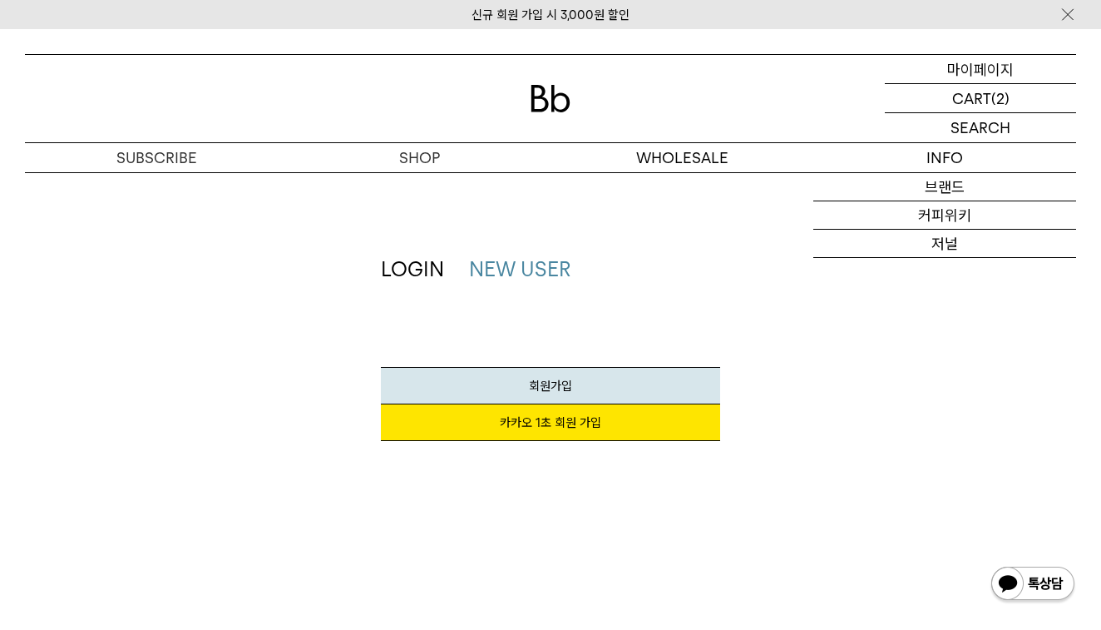
click at [990, 68] on p "마이페이지" at bounding box center [981, 69] width 67 height 28
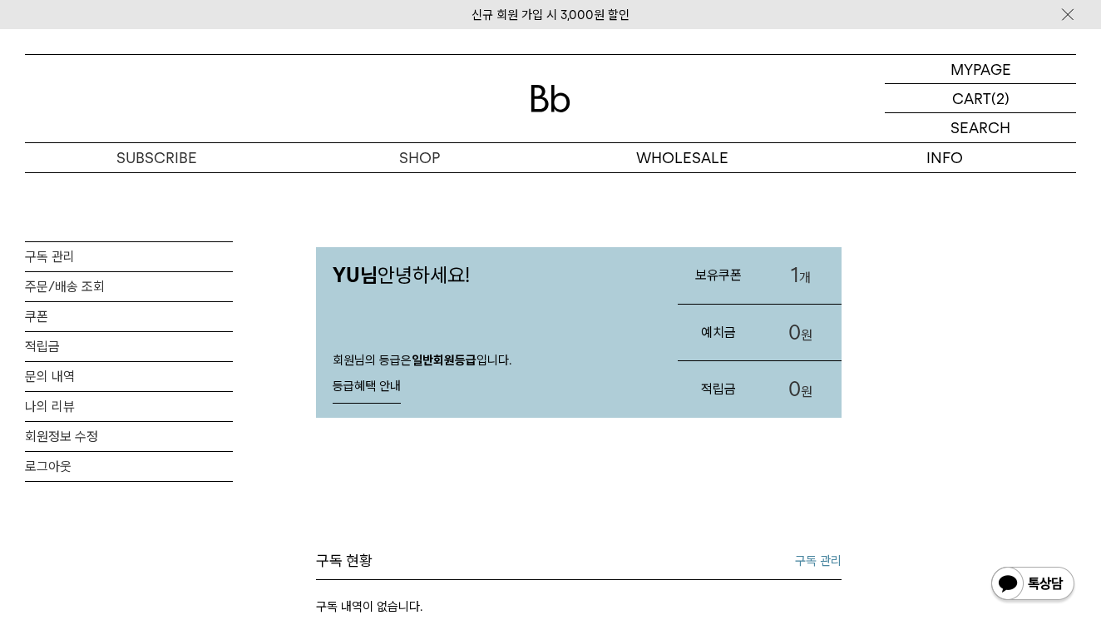
click at [718, 273] on h3 "보유쿠폰" at bounding box center [719, 275] width 82 height 44
click at [801, 274] on link "1 개" at bounding box center [801, 275] width 82 height 57
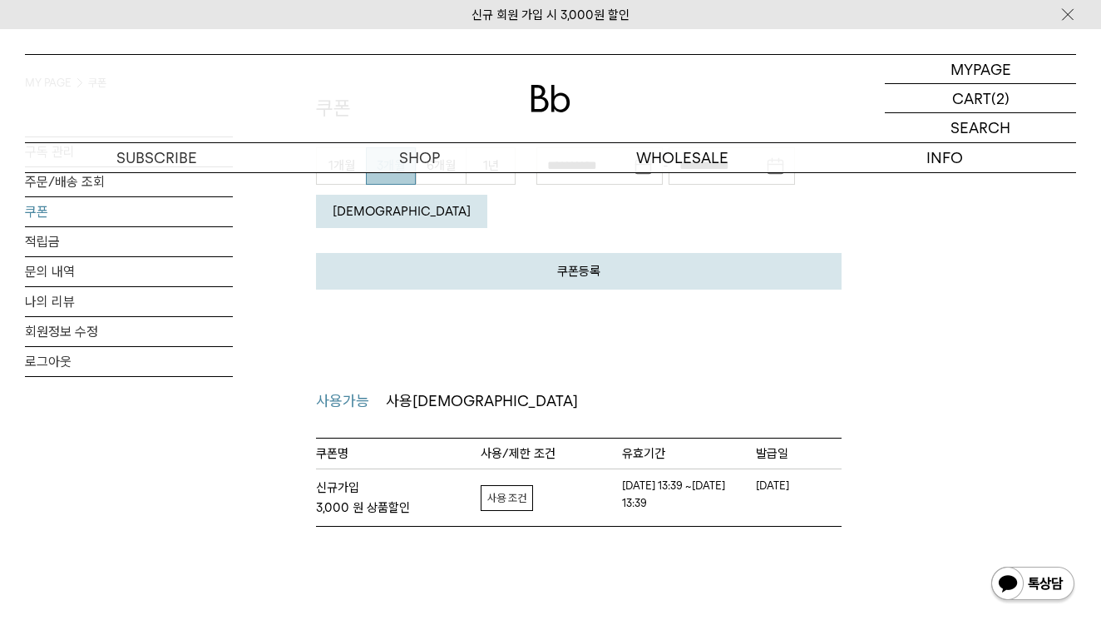
scroll to position [186, 0]
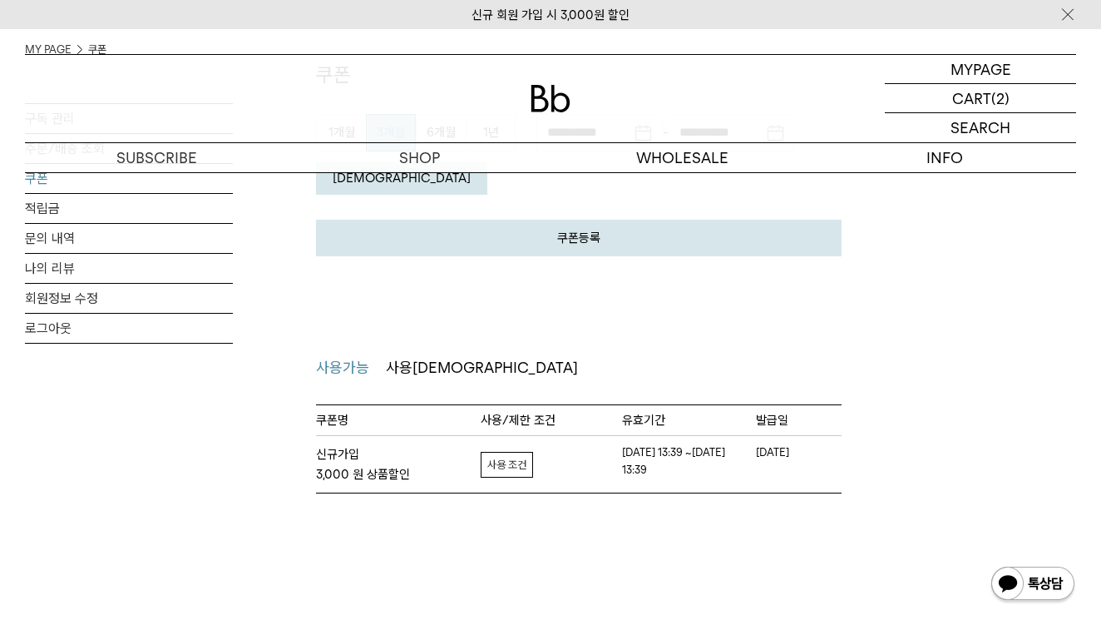
click at [511, 458] on link "자세히보기" at bounding box center [507, 465] width 52 height 26
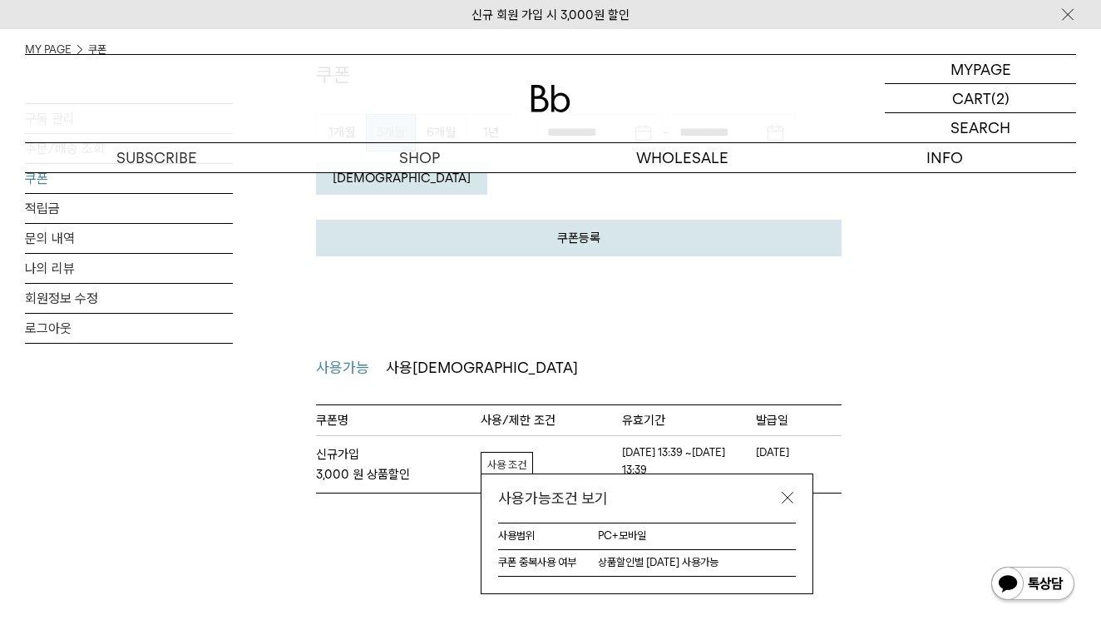
click at [789, 497] on link at bounding box center [788, 497] width 17 height 17
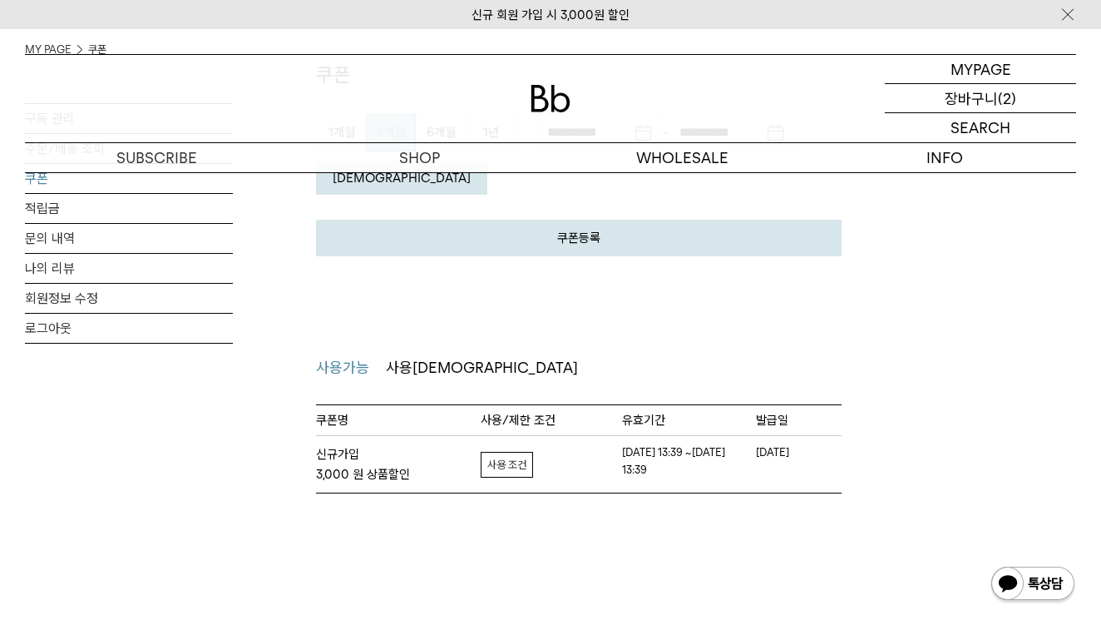
click at [970, 106] on p "장바구니" at bounding box center [971, 98] width 53 height 28
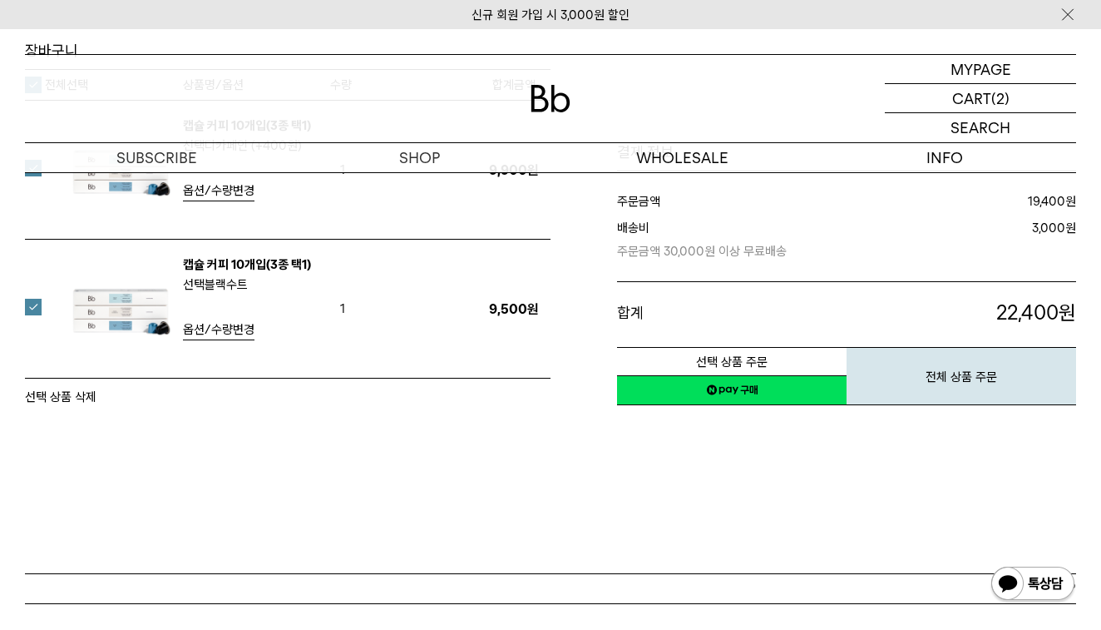
scroll to position [270, 0]
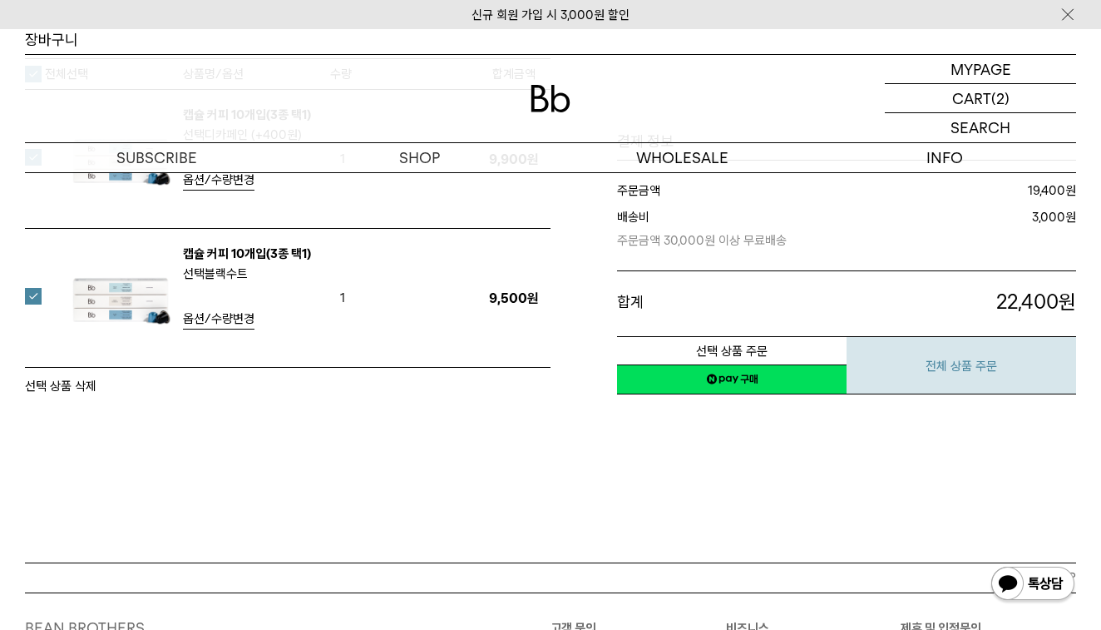
click at [933, 368] on button "전체 상품 주문" at bounding box center [962, 365] width 230 height 58
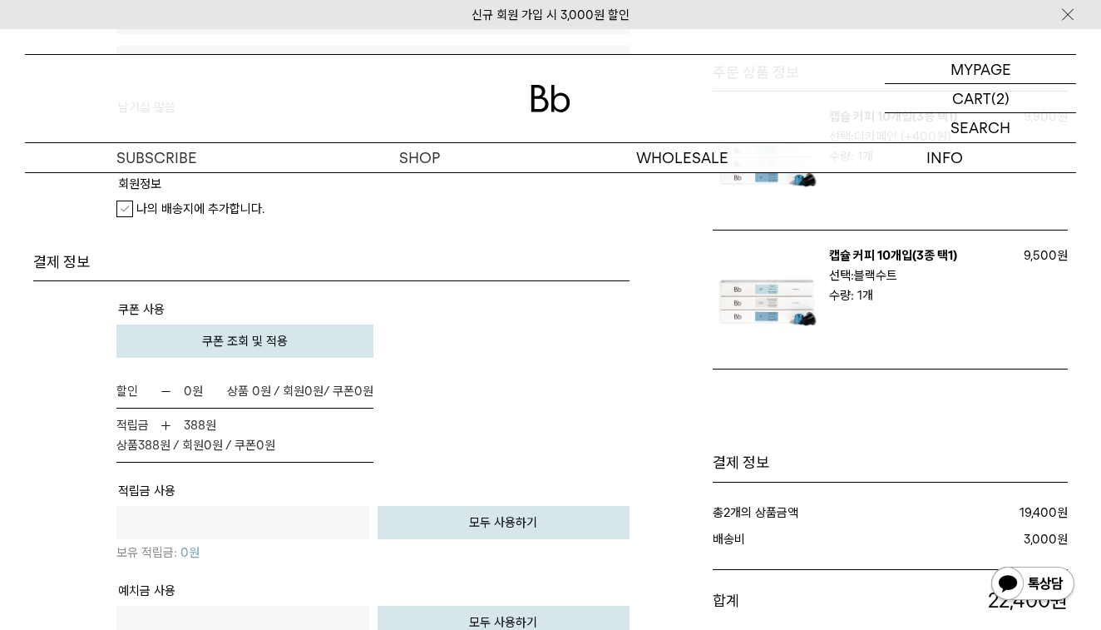
scroll to position [973, 0]
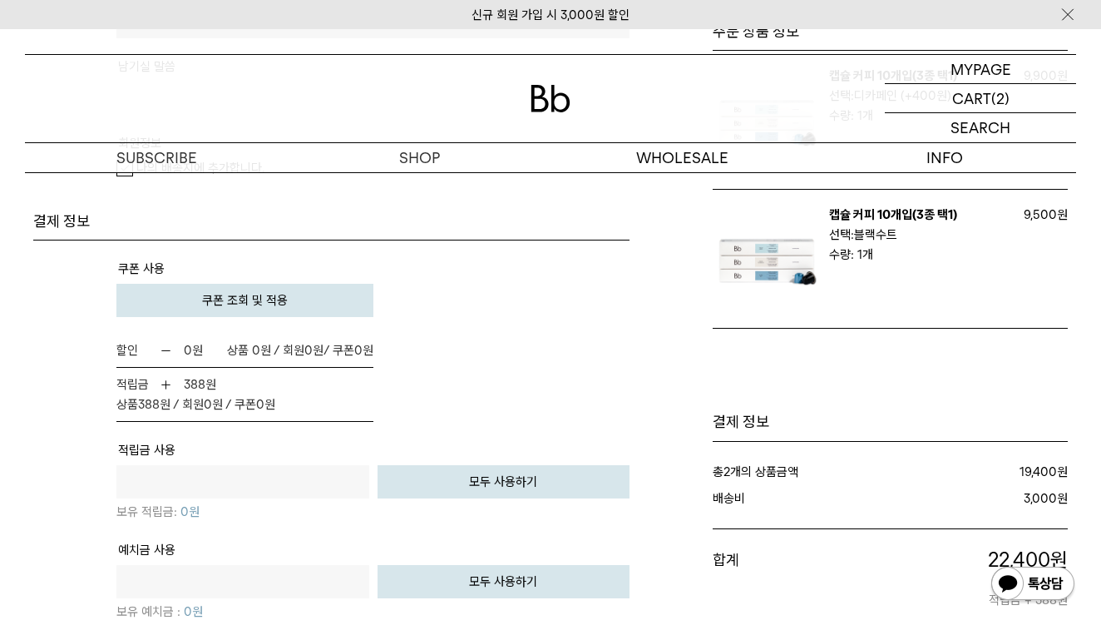
click at [260, 291] on button "쿠폰 조회 및 적용" at bounding box center [244, 300] width 257 height 33
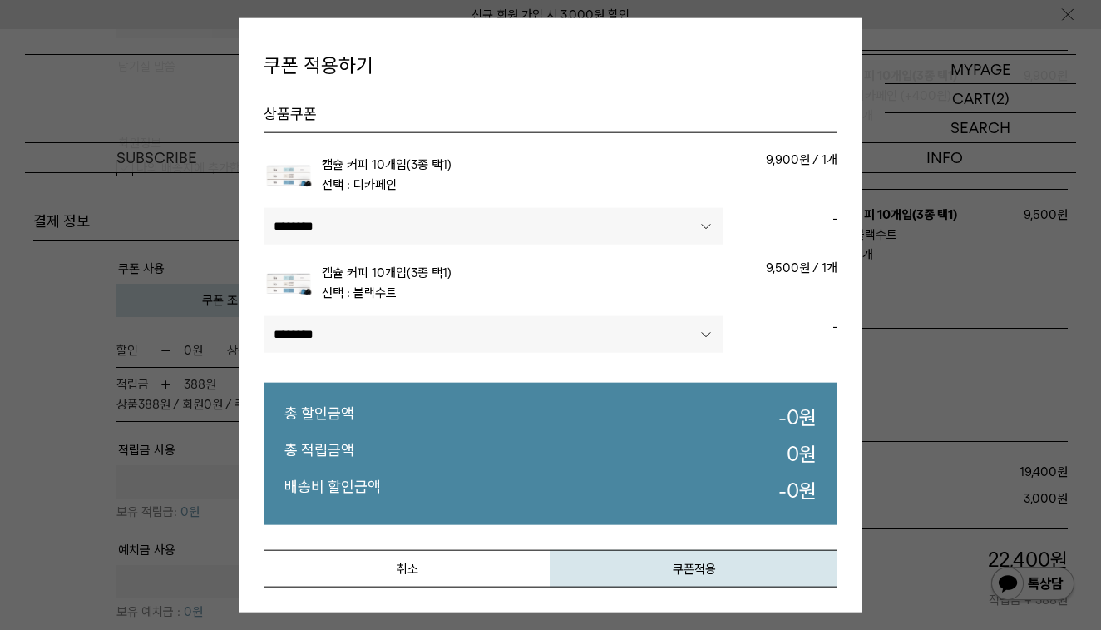
select select"] "******"
select select"]
click at [661, 569] on button "쿠폰적용" at bounding box center [694, 568] width 287 height 37
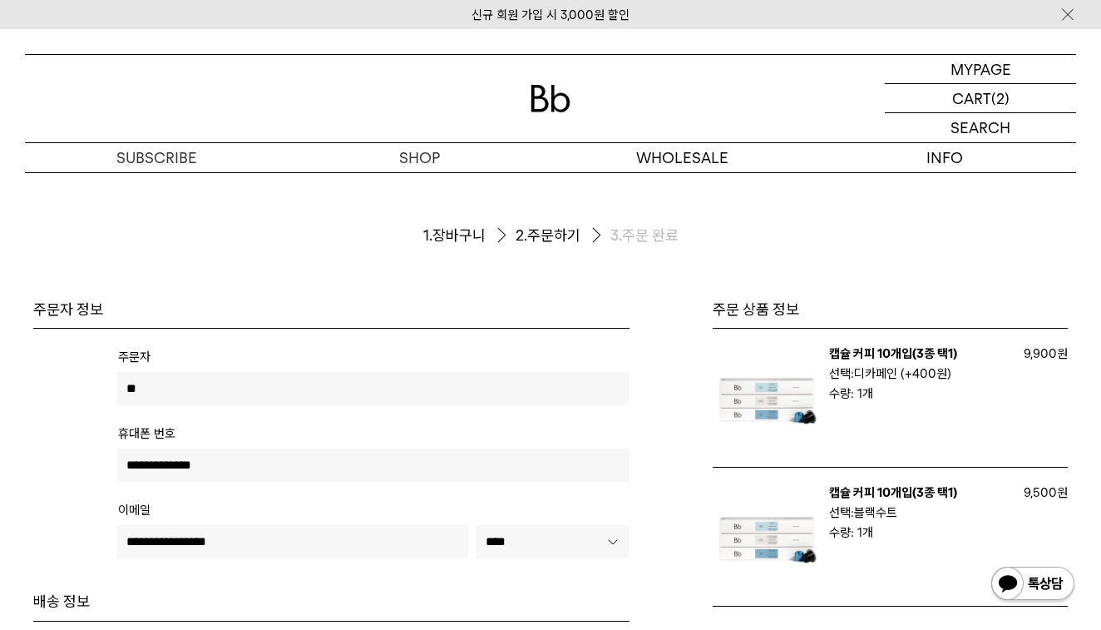
scroll to position [0, 0]
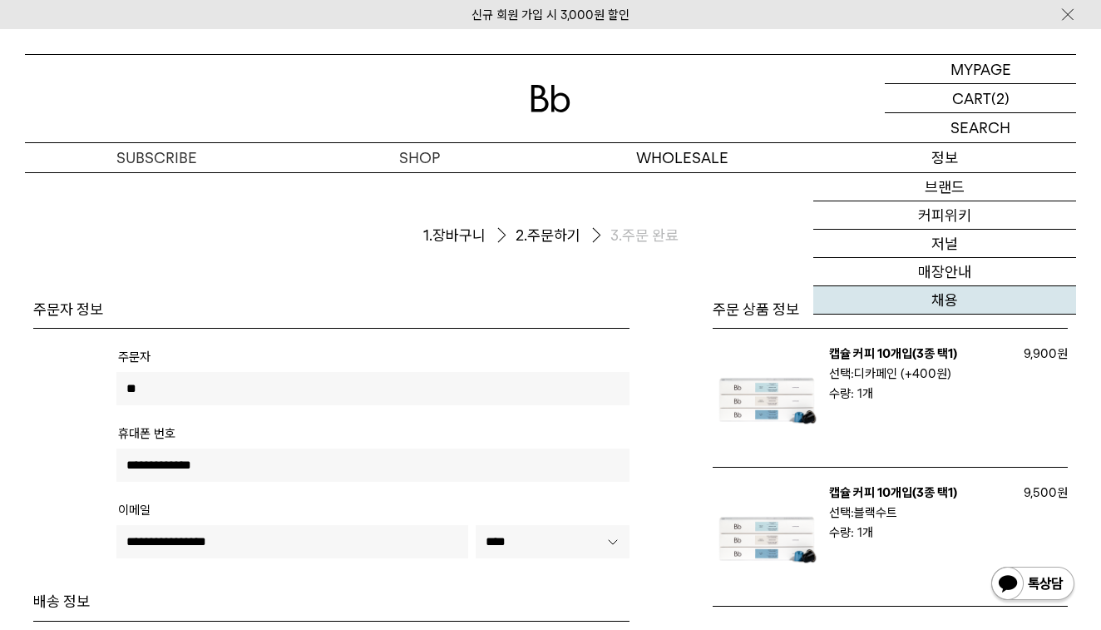
click at [928, 311] on link "채용" at bounding box center [945, 300] width 263 height 28
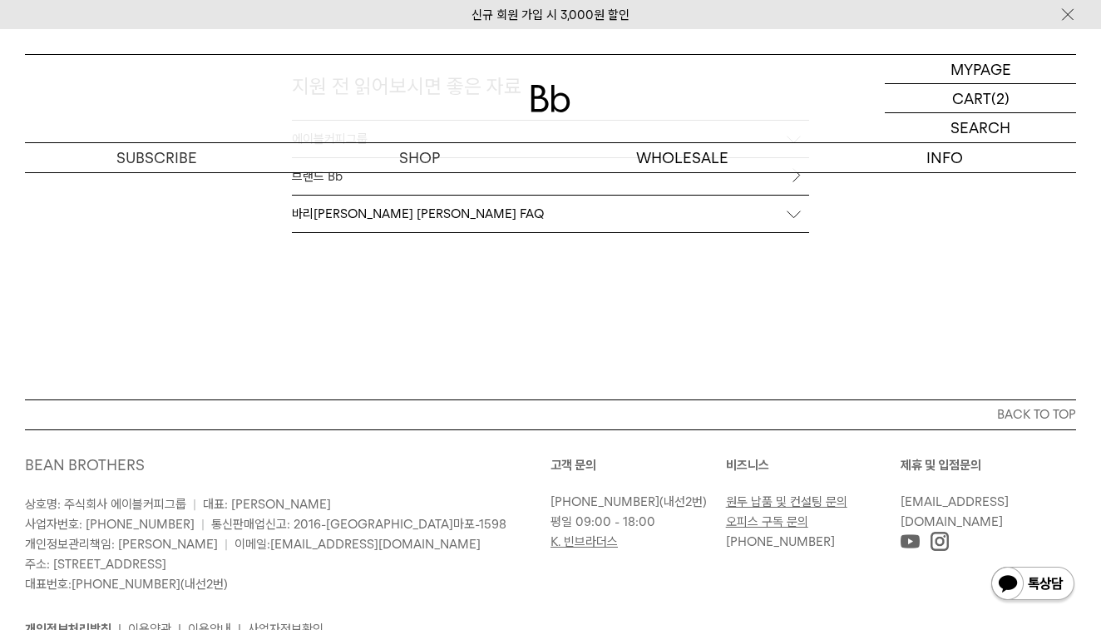
scroll to position [1912, 0]
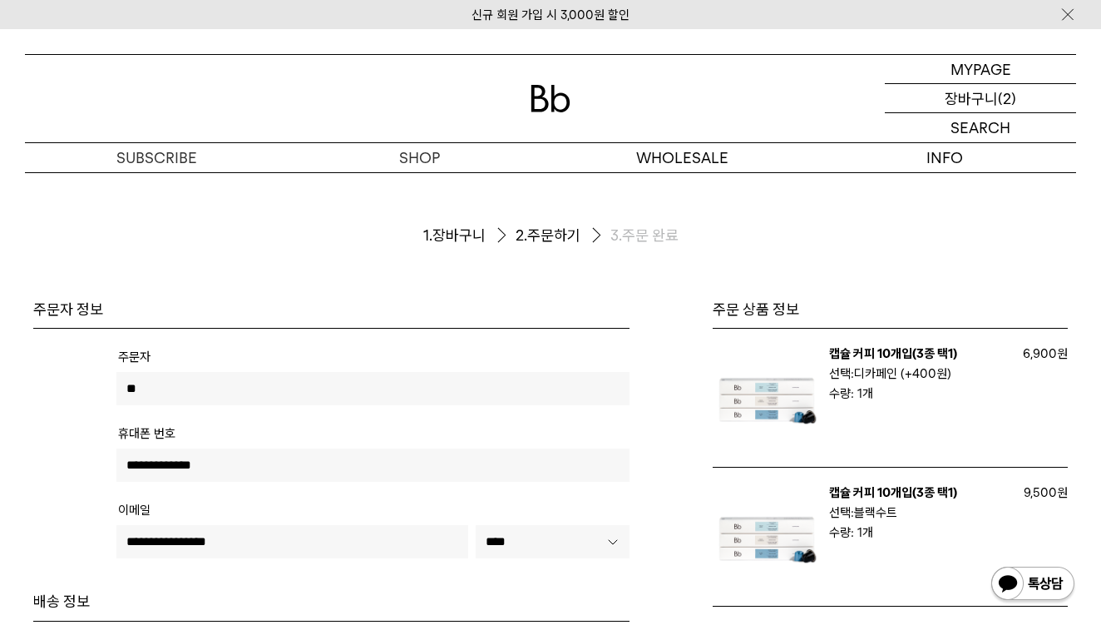
click at [958, 97] on p "장바구니" at bounding box center [971, 98] width 53 height 28
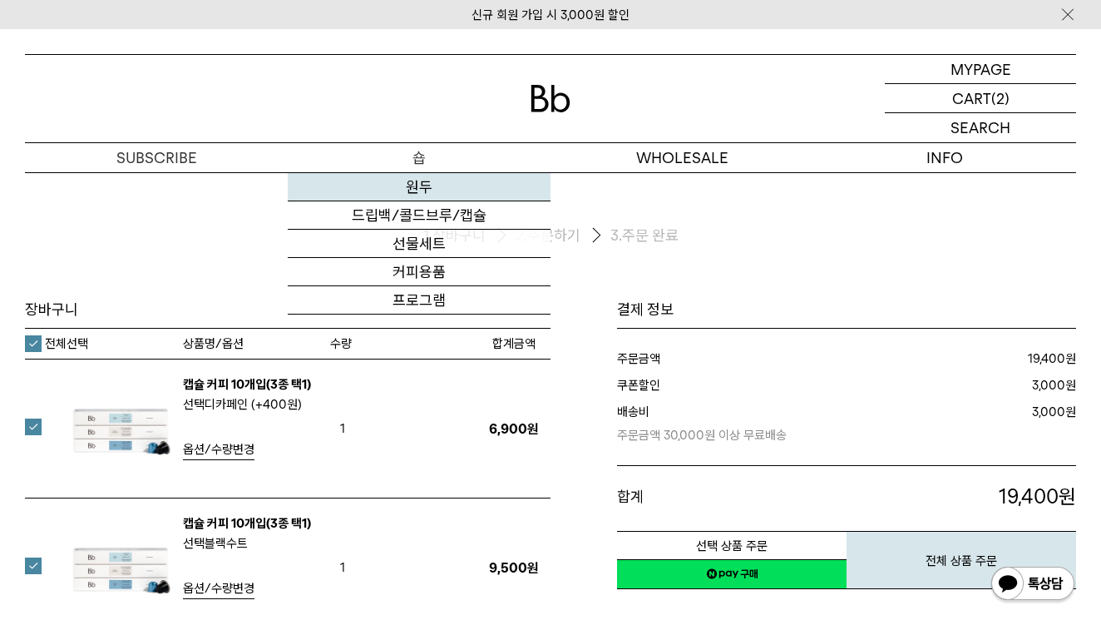
click at [411, 192] on link "원두" at bounding box center [419, 187] width 263 height 28
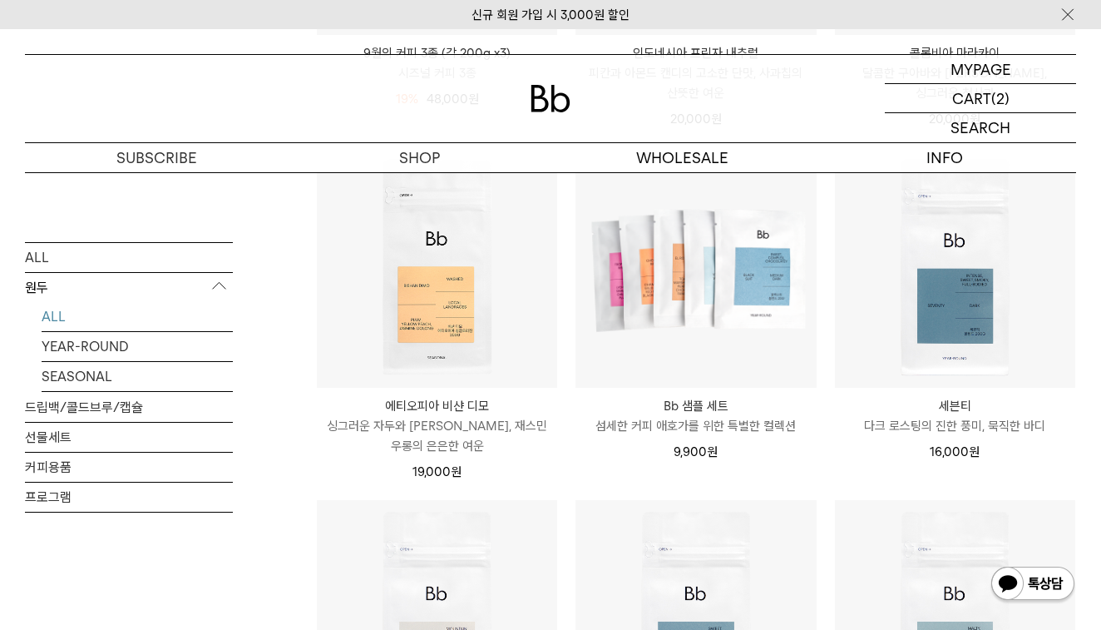
scroll to position [903, 0]
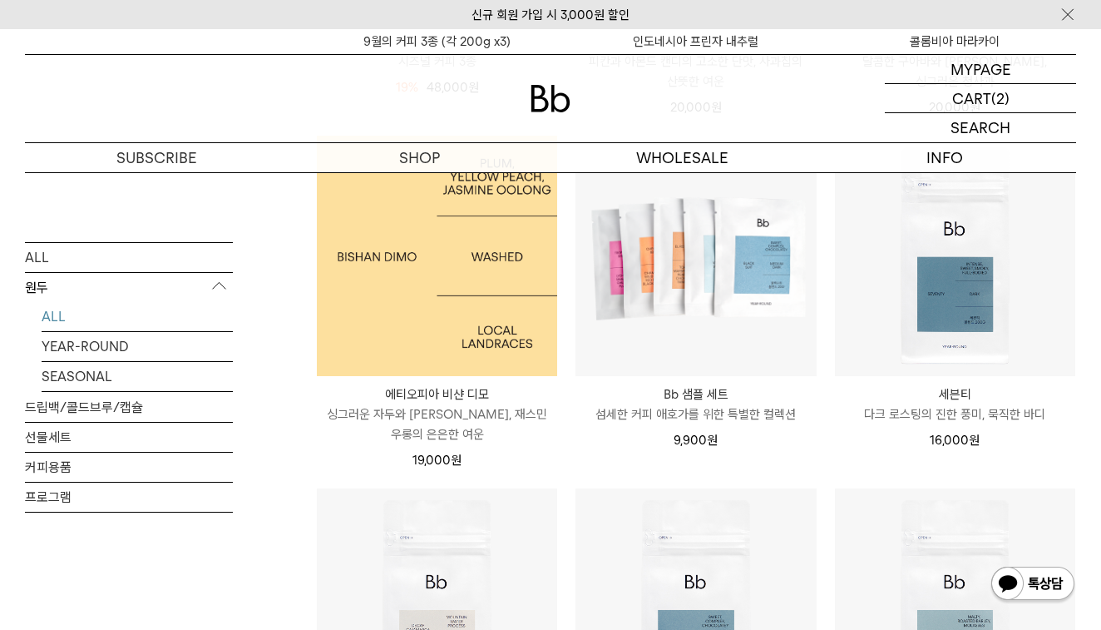
click at [453, 305] on img at bounding box center [437, 256] width 240 height 240
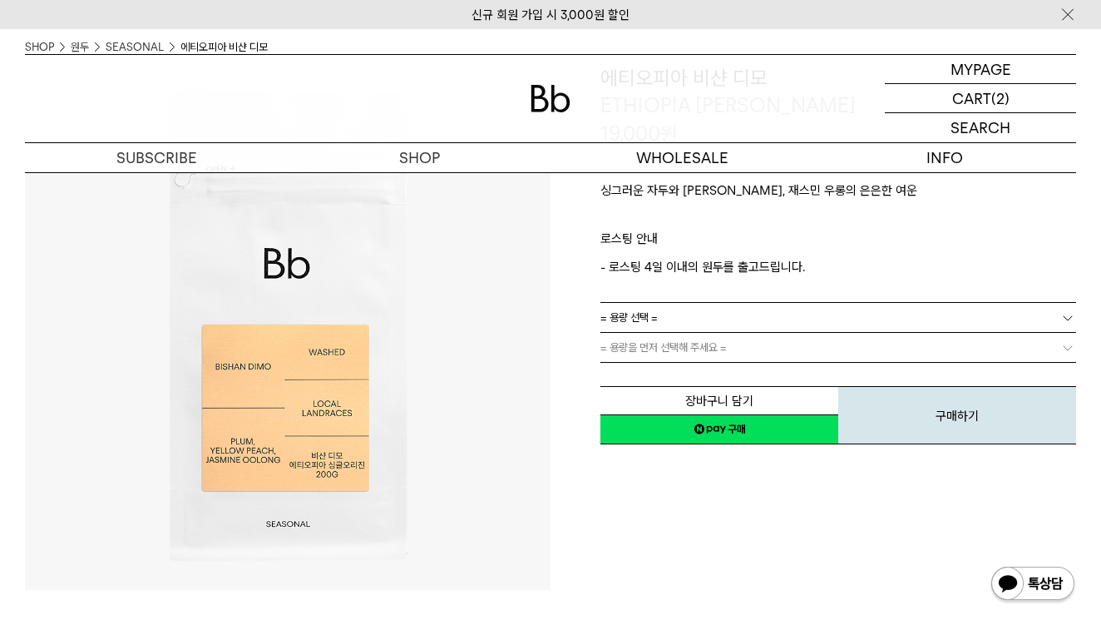
scroll to position [155, 0]
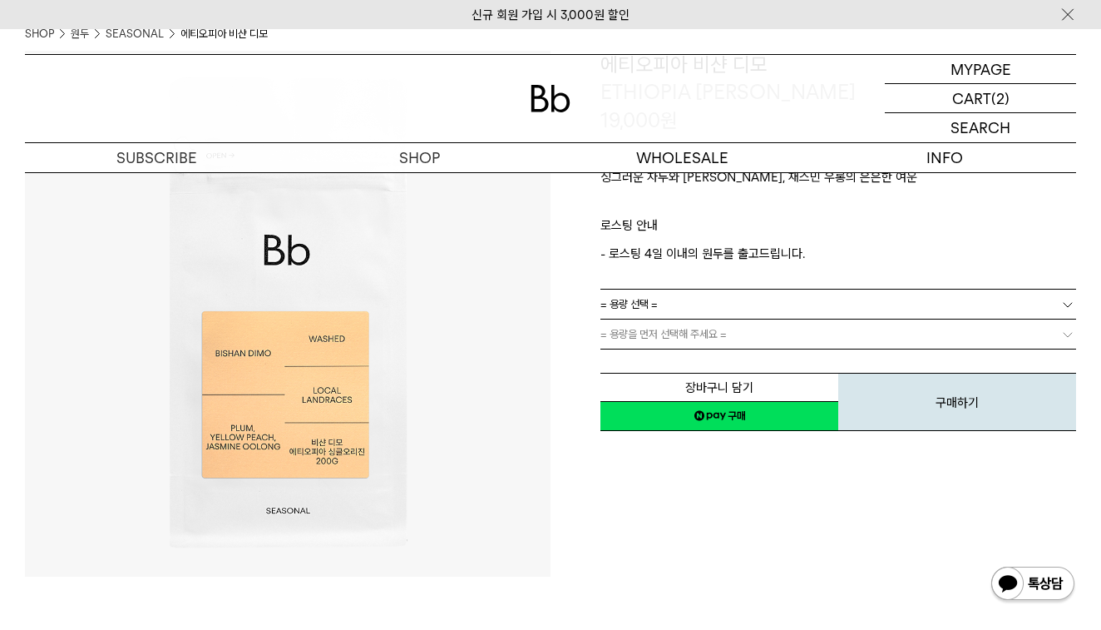
click at [647, 298] on span "= 용량 선택 =" at bounding box center [629, 304] width 57 height 29
click at [636, 331] on li "200g" at bounding box center [846, 334] width 459 height 30
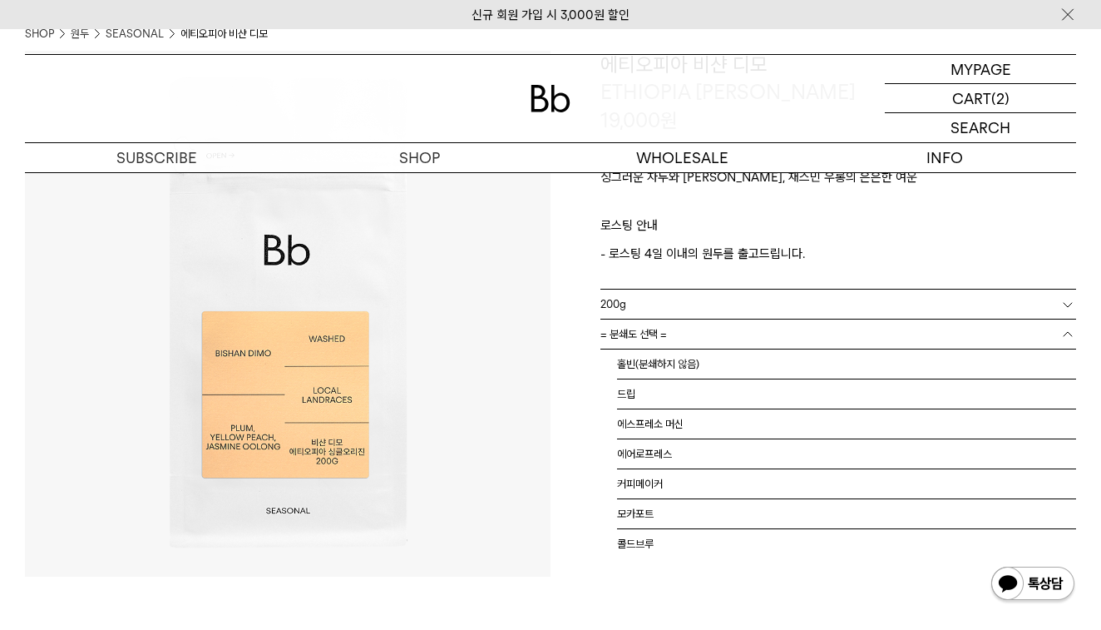
click at [636, 331] on span "= 분쇄도 선택 =" at bounding box center [634, 333] width 67 height 29
click at [639, 364] on li "홀빈(분쇄하지 않음)" at bounding box center [846, 364] width 459 height 30
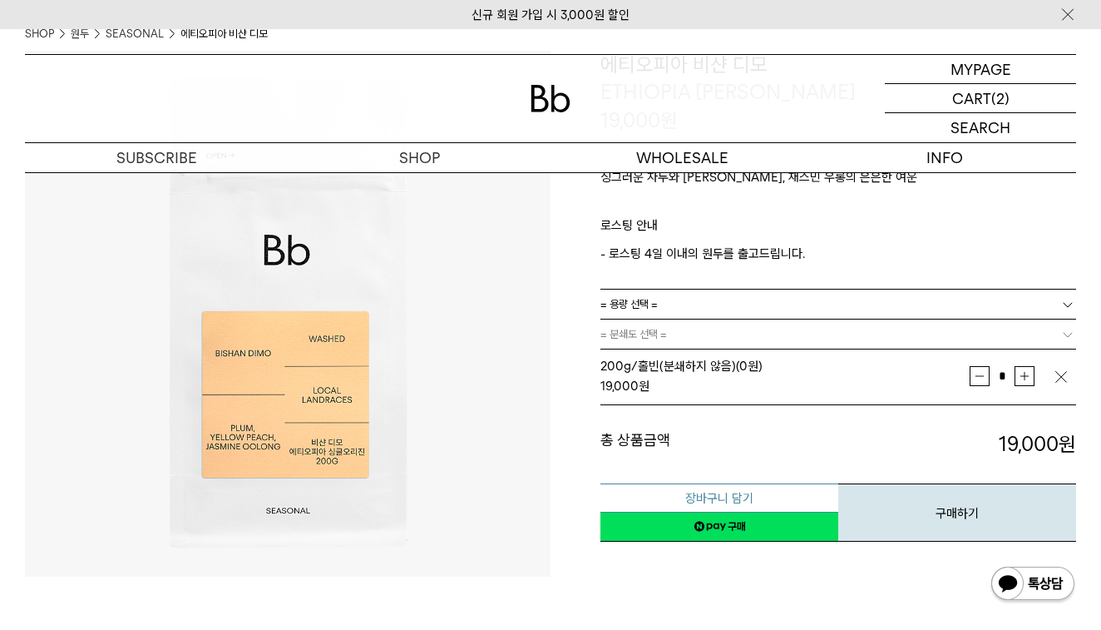
click at [788, 499] on button "장바구니 담기" at bounding box center [720, 497] width 238 height 29
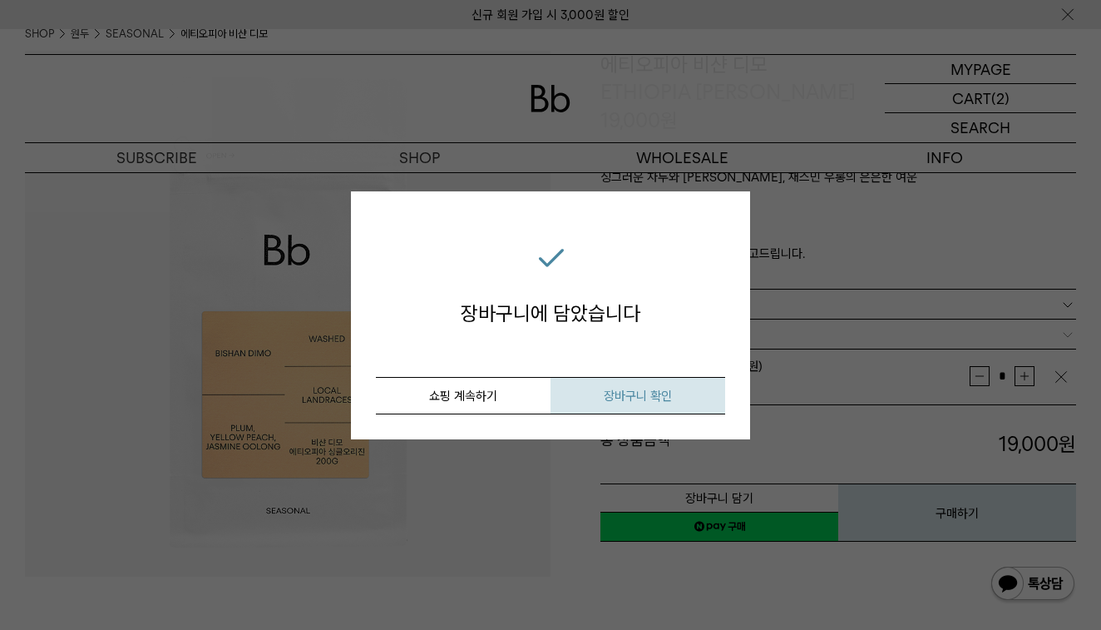
click at [622, 403] on span "장바구니 확인" at bounding box center [638, 396] width 68 height 15
